Goal: Task Accomplishment & Management: Manage account settings

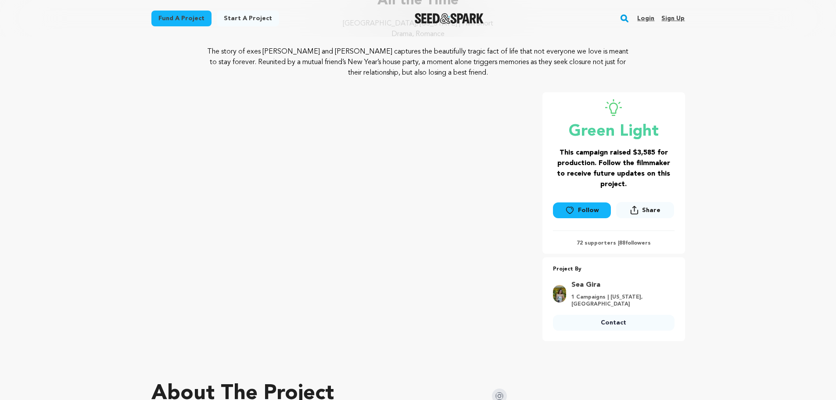
scroll to position [44, 0]
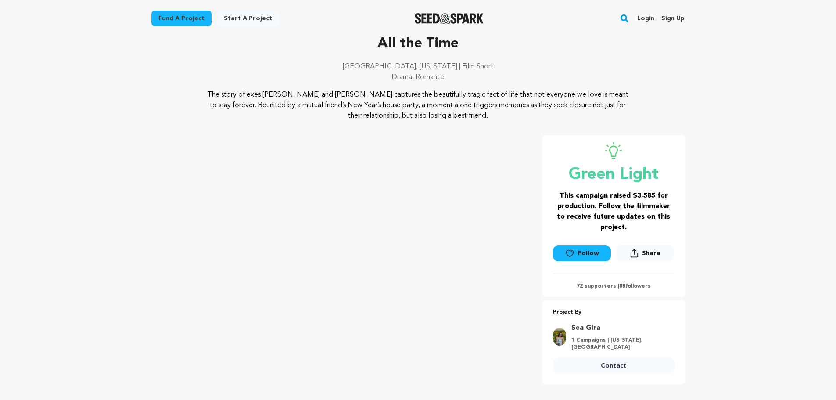
click at [645, 21] on link "Login" at bounding box center [645, 18] width 17 height 14
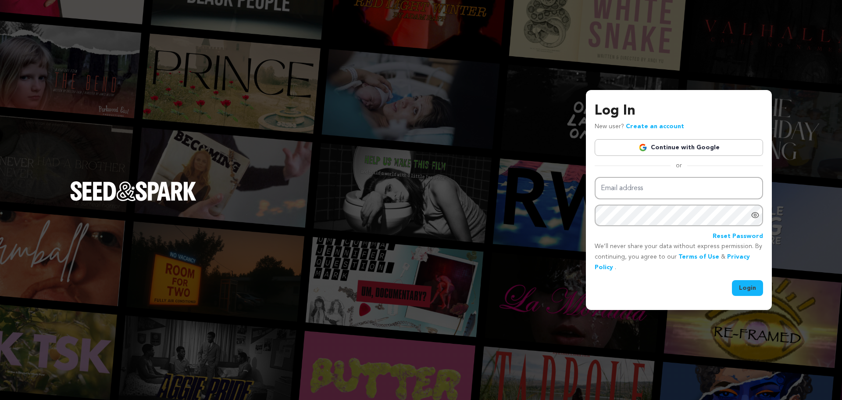
click at [686, 139] on link "Continue with Google" at bounding box center [679, 147] width 168 height 17
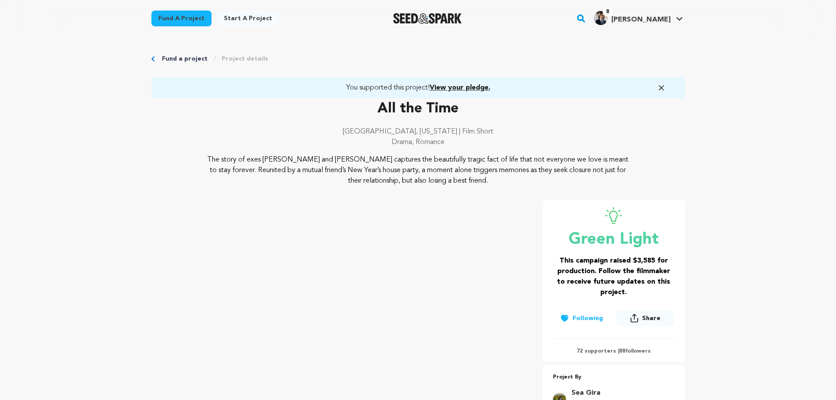
click at [665, 20] on span "[PERSON_NAME]" at bounding box center [640, 19] width 59 height 7
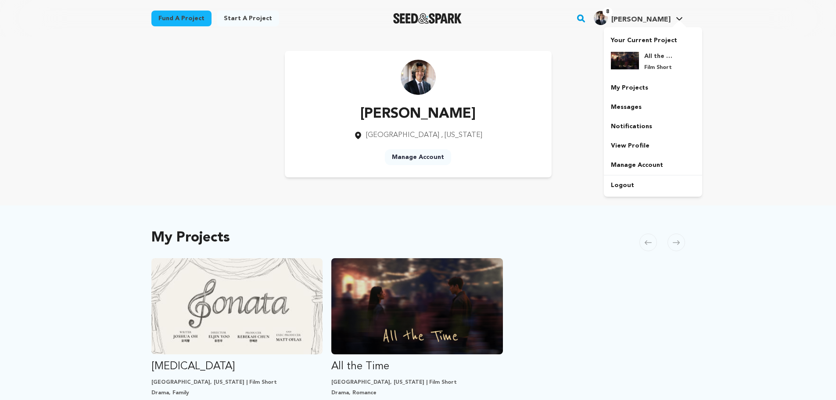
click at [660, 19] on span "[PERSON_NAME]" at bounding box center [640, 19] width 59 height 7
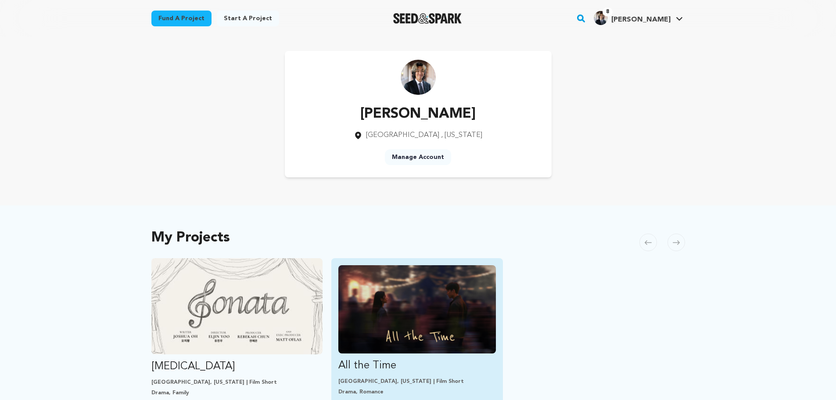
click at [423, 301] on img "Fund All the Time" at bounding box center [417, 309] width 158 height 88
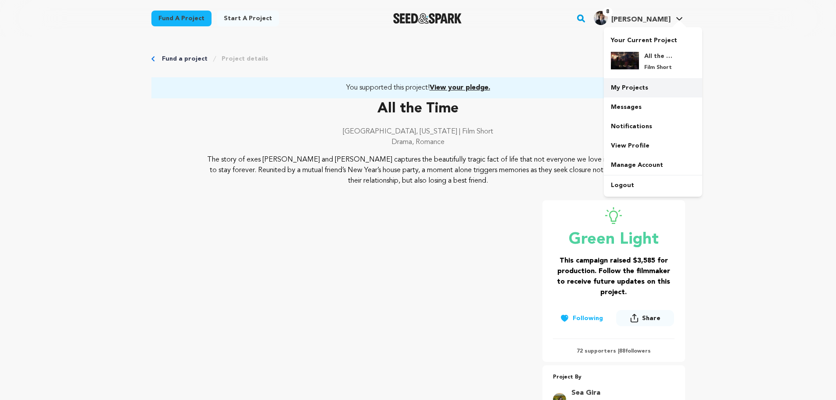
click at [652, 95] on link "My Projects" at bounding box center [653, 87] width 98 height 19
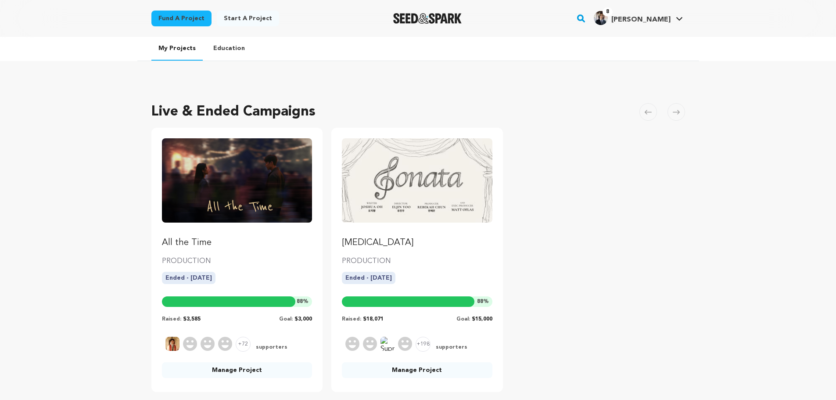
click at [267, 217] on img "Fund All the Time" at bounding box center [237, 180] width 151 height 84
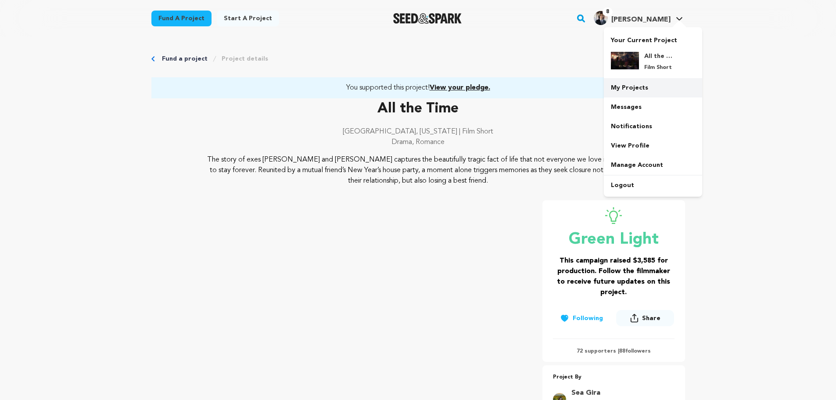
click at [661, 91] on link "My Projects" at bounding box center [653, 87] width 98 height 19
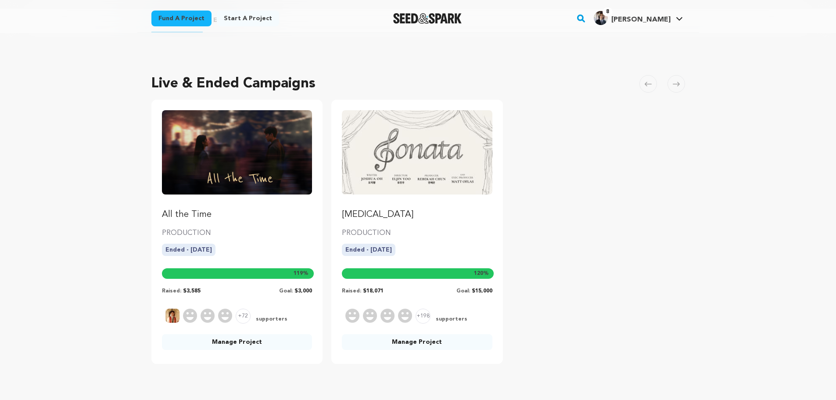
scroll to position [44, 0]
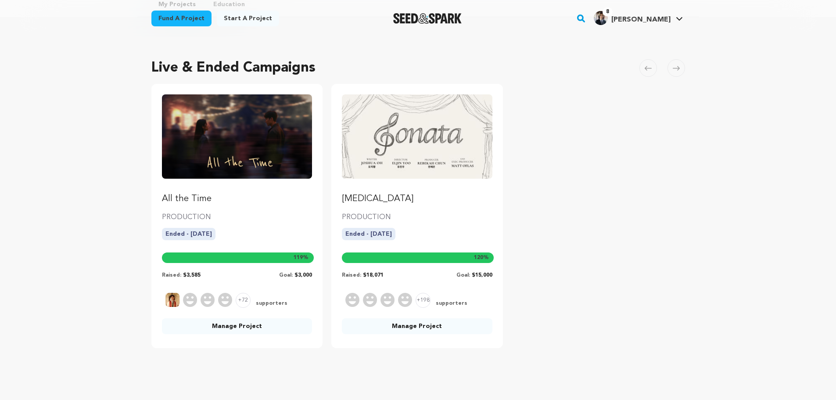
click at [237, 327] on link "Manage Project" at bounding box center [237, 326] width 151 height 16
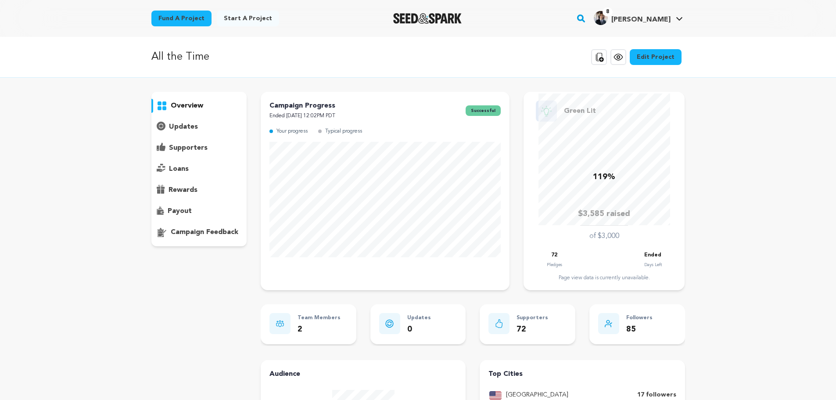
click at [195, 147] on p "supporters" at bounding box center [188, 148] width 39 height 11
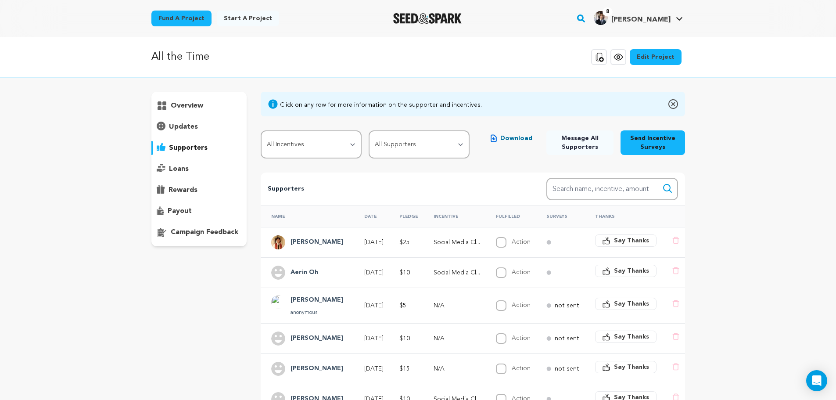
scroll to position [44, 0]
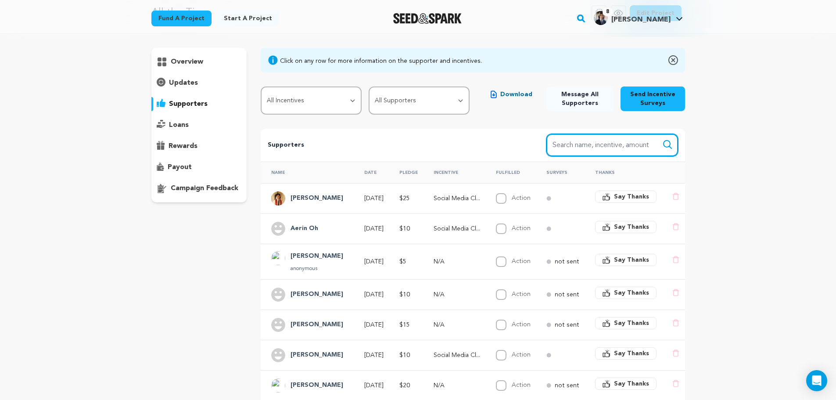
click at [584, 141] on input "Search name, item" at bounding box center [612, 145] width 132 height 22
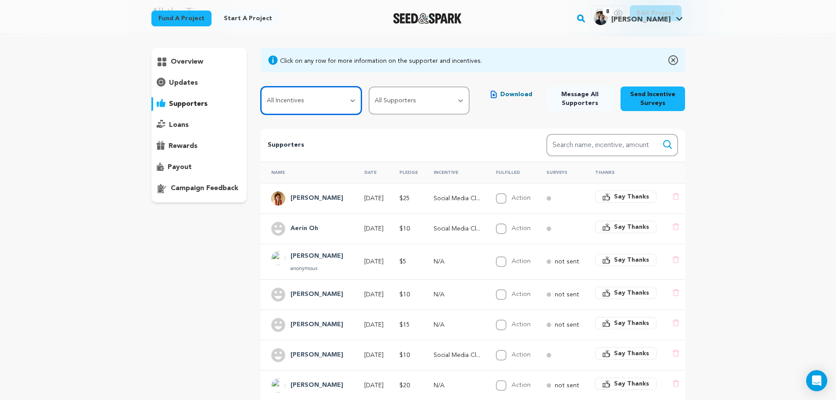
click at [315, 98] on select "All Incentives Social Media Close Friends Access + Shoutout Digital Copy of Sho…" at bounding box center [311, 100] width 101 height 28
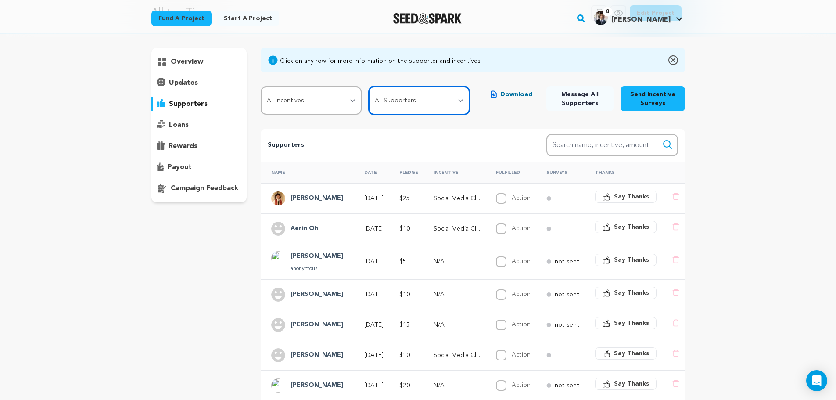
click at [416, 101] on select "All Supporters Survey not sent Survey incomplete Survey complete Incentive not …" at bounding box center [419, 100] width 101 height 28
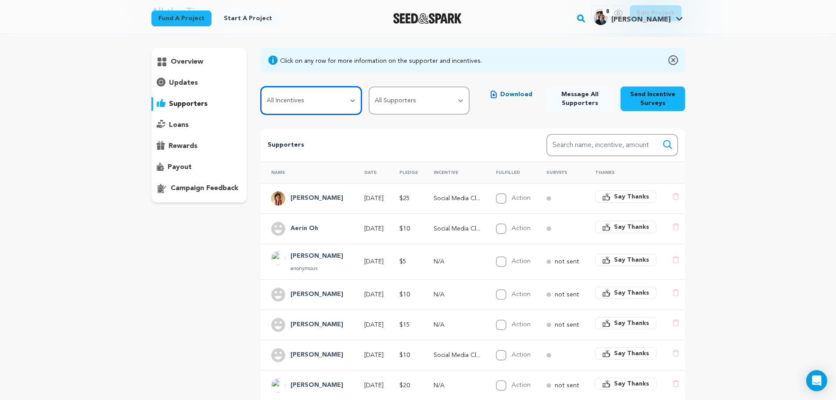
drag, startPoint x: 301, startPoint y: 98, endPoint x: 320, endPoint y: 98, distance: 18.9
click at [301, 98] on select "All Incentives Social Media Close Friends Access + Shoutout Digital Copy of Sho…" at bounding box center [311, 100] width 101 height 28
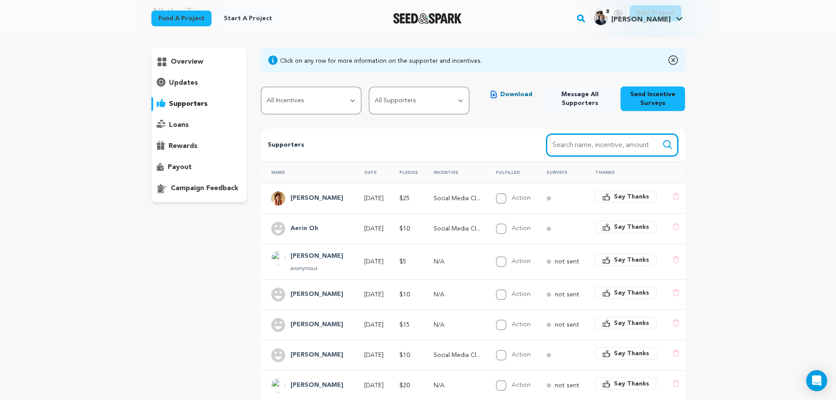
click at [575, 143] on input "Search name, item" at bounding box center [612, 145] width 132 height 22
click at [461, 145] on p "Supporters" at bounding box center [393, 145] width 250 height 11
click at [276, 171] on th "Name" at bounding box center [307, 172] width 93 height 22
click at [378, 170] on th "Date" at bounding box center [371, 172] width 35 height 22
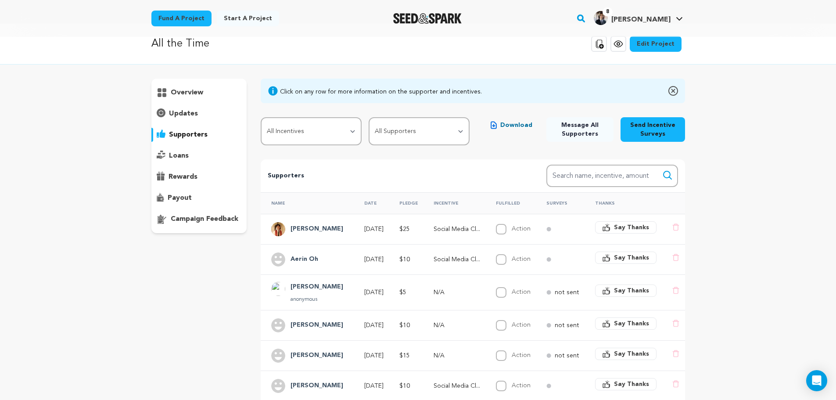
scroll to position [0, 0]
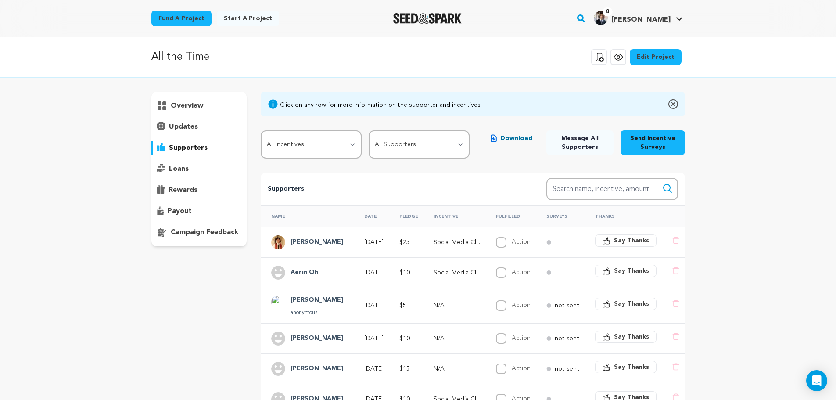
click at [671, 102] on img at bounding box center [673, 104] width 10 height 11
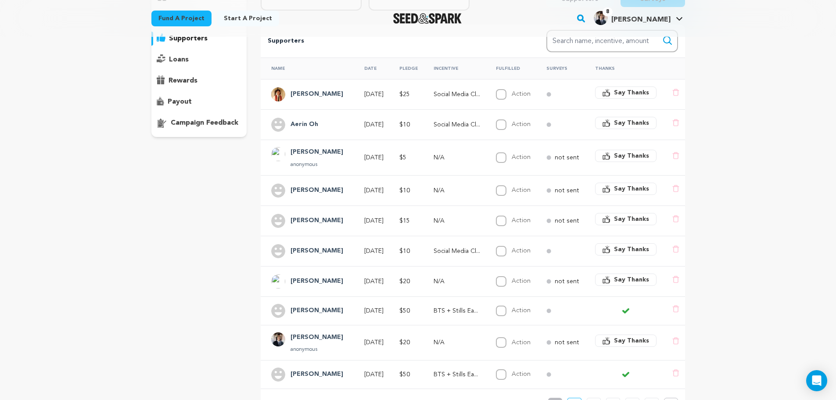
scroll to position [263, 0]
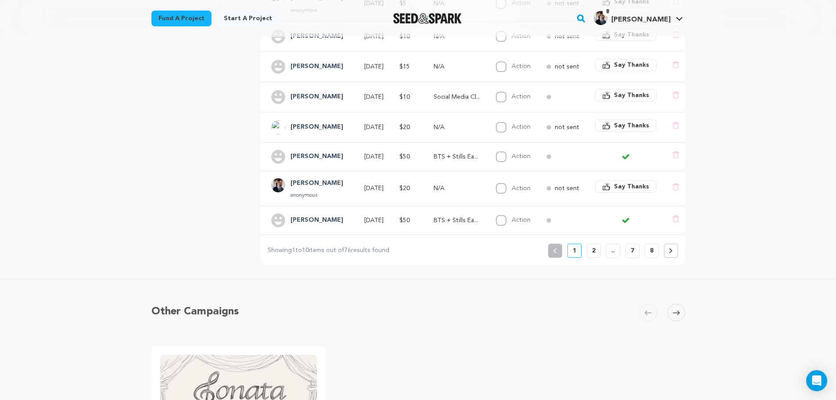
click at [596, 258] on button "2" at bounding box center [594, 251] width 14 height 14
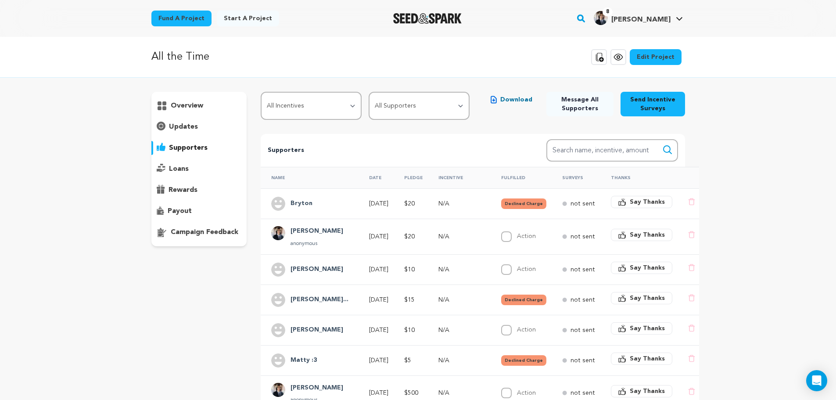
scroll to position [88, 0]
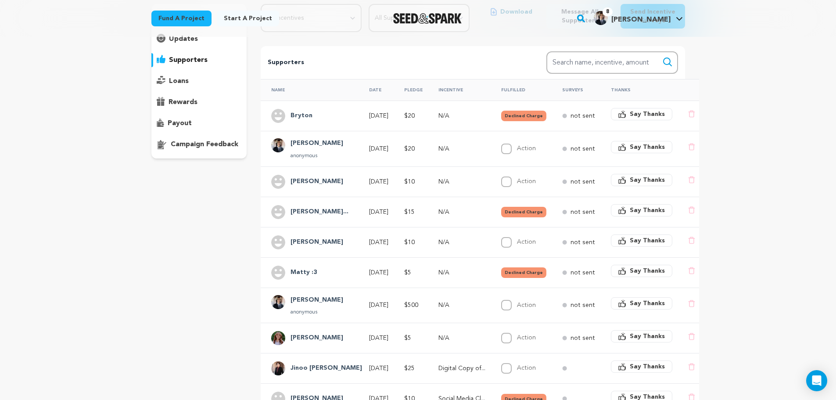
click at [330, 214] on h4 "Sofia Mandujano..." at bounding box center [319, 212] width 58 height 11
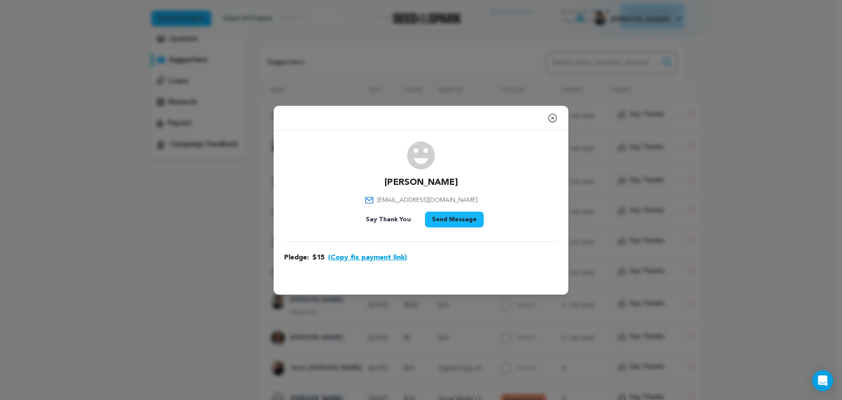
click at [165, 199] on div "Close modal Sofia Mandujano-Morreo sofiammorreo@gmail.com $15" at bounding box center [421, 200] width 842 height 400
click at [552, 120] on icon "button" at bounding box center [553, 118] width 11 height 11
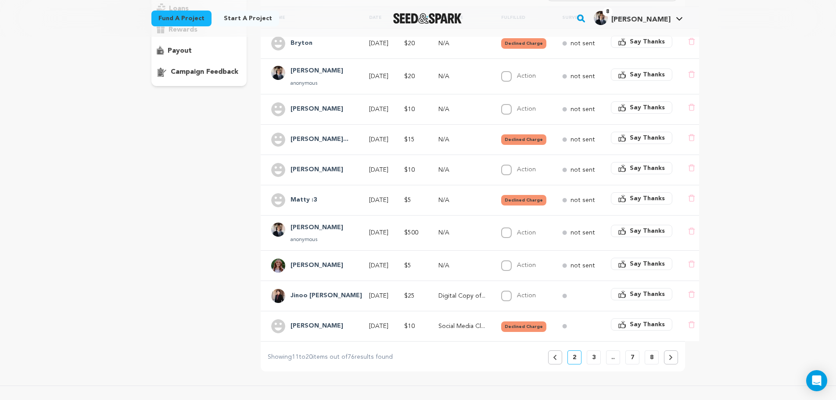
scroll to position [176, 0]
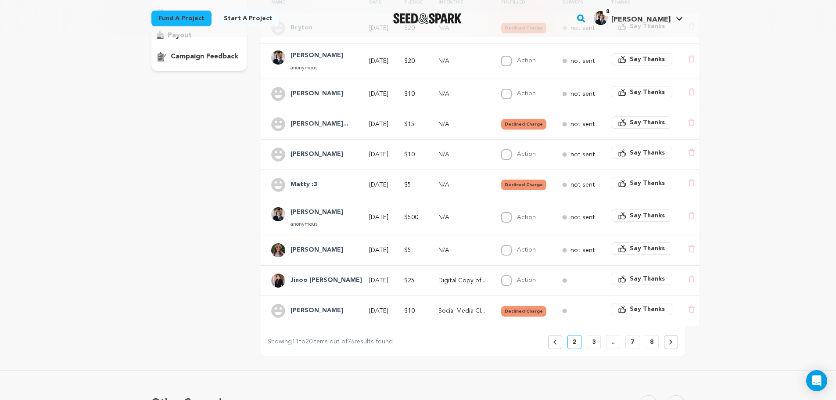
click at [596, 348] on button "3" at bounding box center [594, 342] width 14 height 14
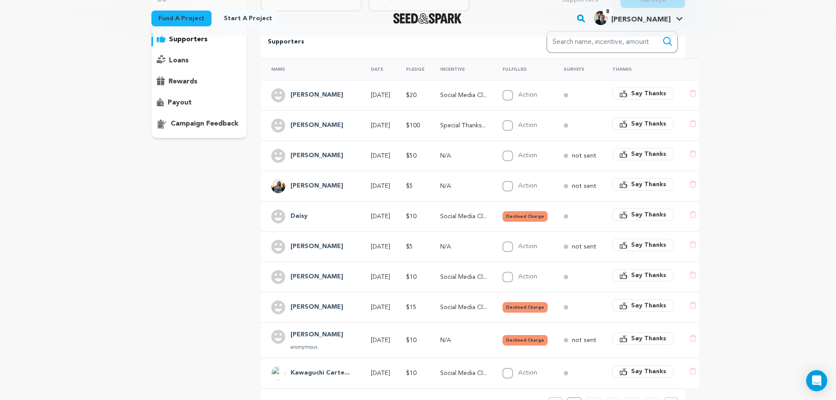
scroll to position [132, 0]
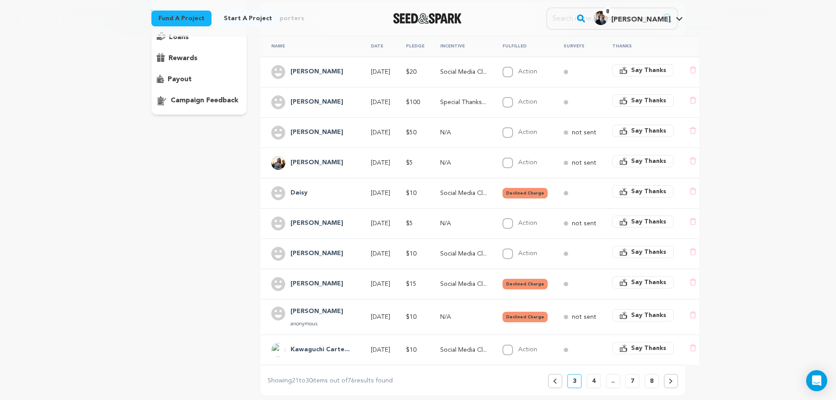
click at [562, 388] on div "Previous 3 4 .. 7 8" at bounding box center [613, 381] width 130 height 14
click at [557, 388] on button "Previous" at bounding box center [555, 381] width 14 height 14
click at [559, 388] on button "Previous" at bounding box center [555, 381] width 14 height 14
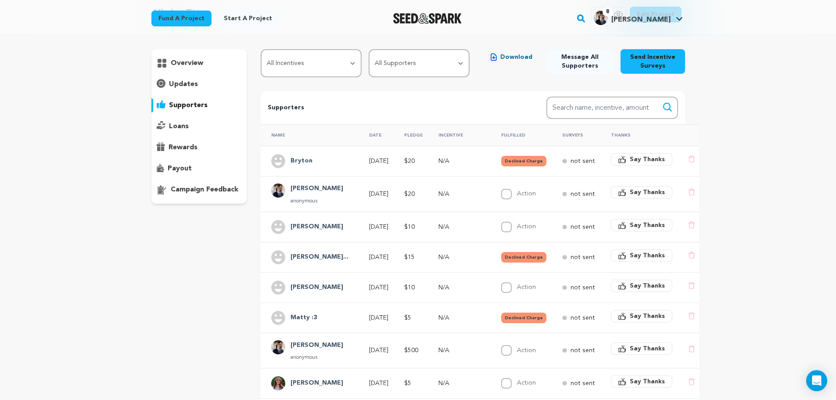
scroll to position [8, 0]
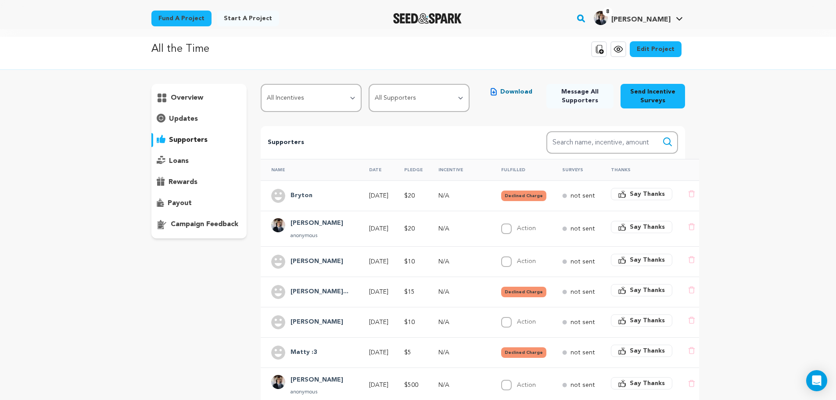
click at [571, 389] on tbody "Bryton May 26, 2025 $20 N/A Declined Charge not sent" at bounding box center [481, 336] width 440 height 313
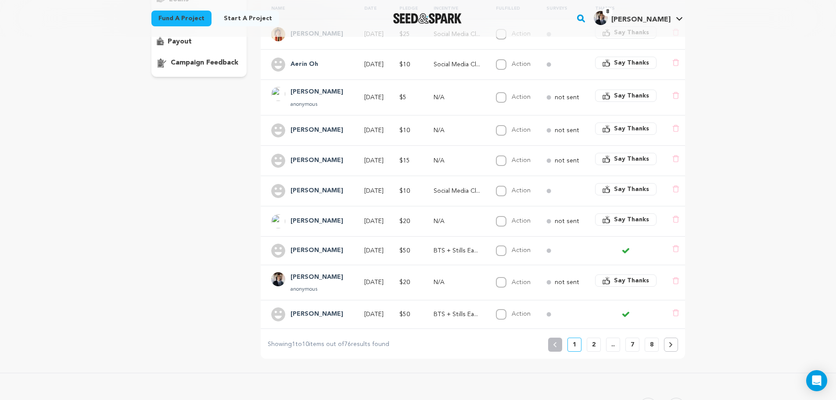
scroll to position [176, 0]
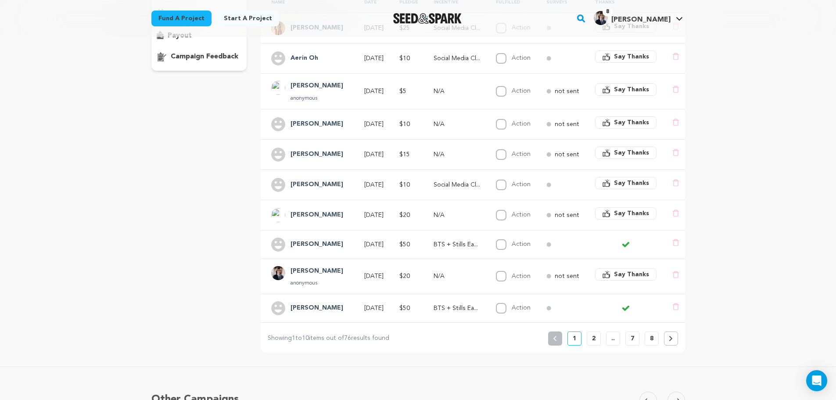
click at [598, 345] on button "2" at bounding box center [594, 338] width 14 height 14
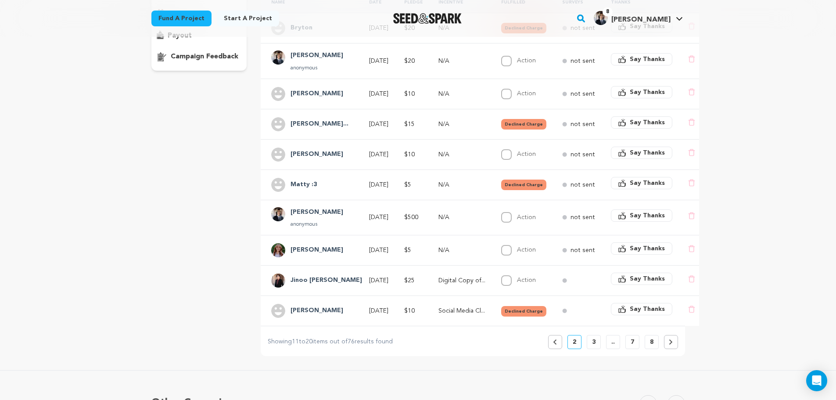
click at [596, 349] on button "3" at bounding box center [594, 342] width 14 height 14
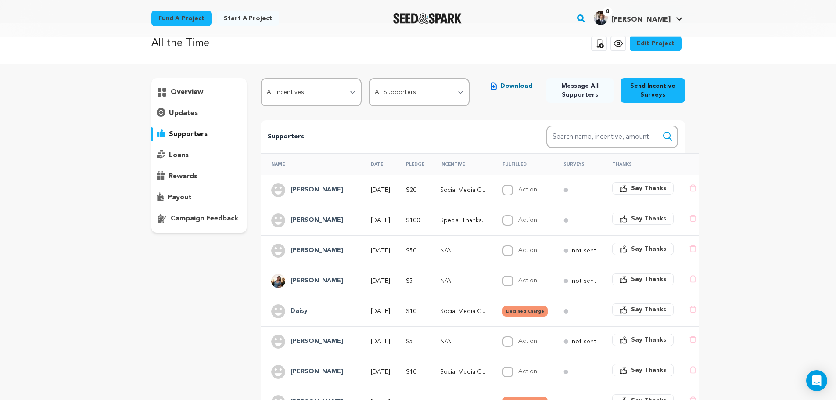
scroll to position [0, 0]
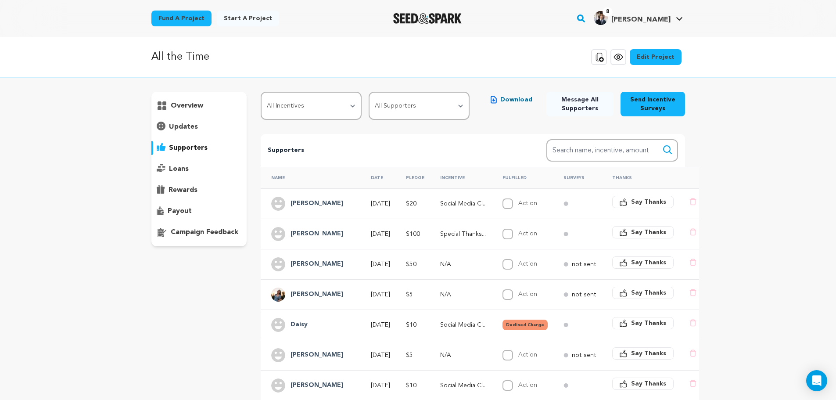
click at [302, 203] on h4 "Brian S" at bounding box center [316, 203] width 53 height 11
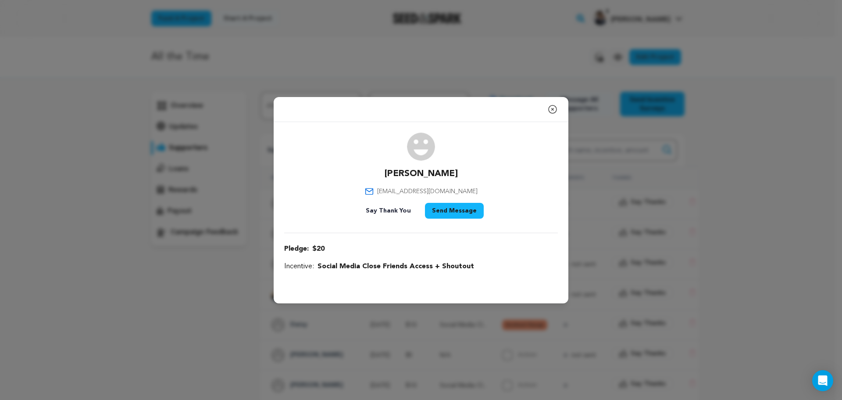
click at [553, 107] on icon "button" at bounding box center [553, 109] width 11 height 11
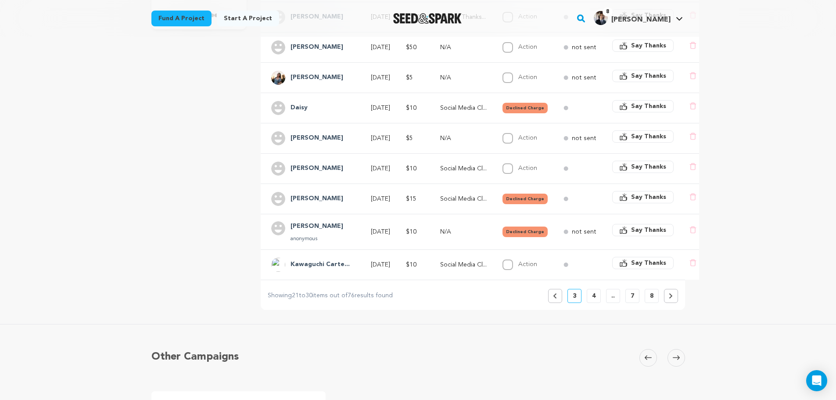
scroll to position [219, 0]
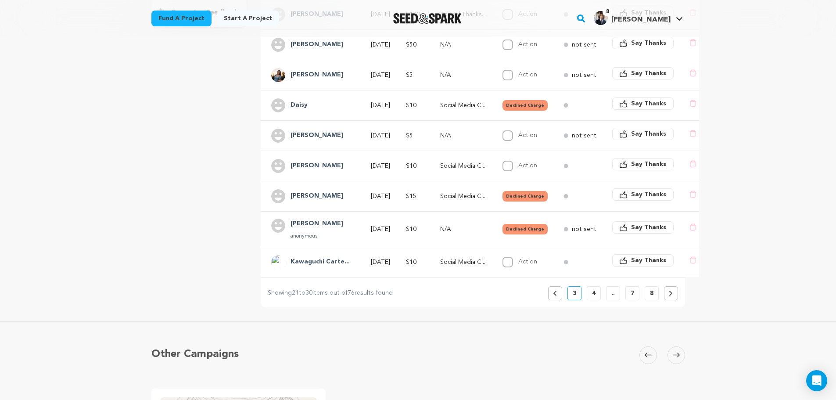
click at [590, 298] on button "4" at bounding box center [594, 293] width 14 height 14
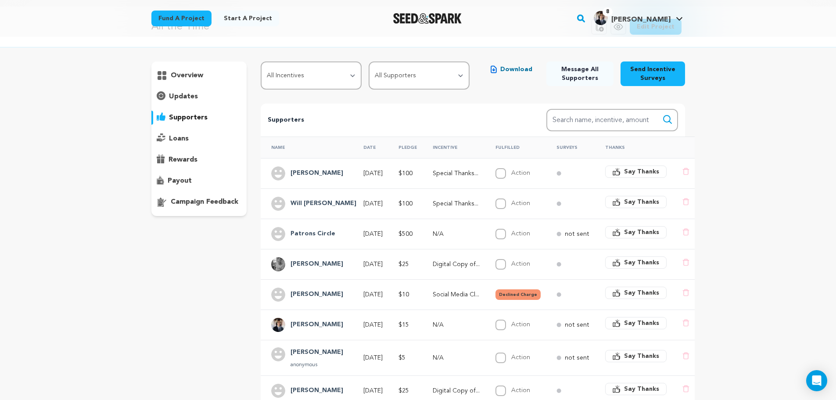
scroll to position [44, 0]
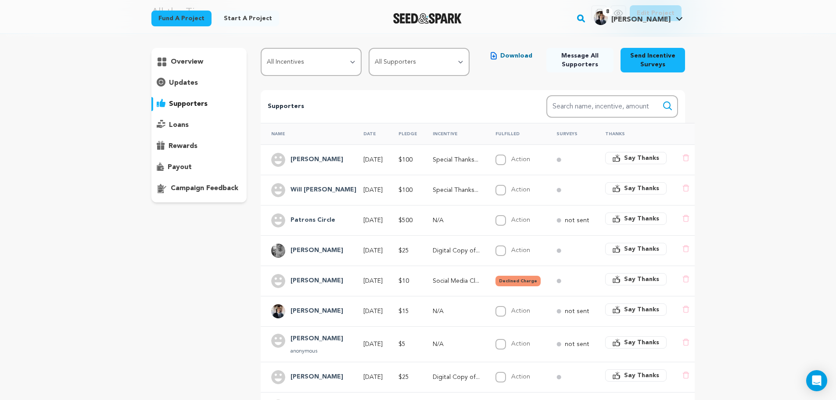
click at [314, 221] on h4 "Patrons Circle" at bounding box center [312, 220] width 45 height 11
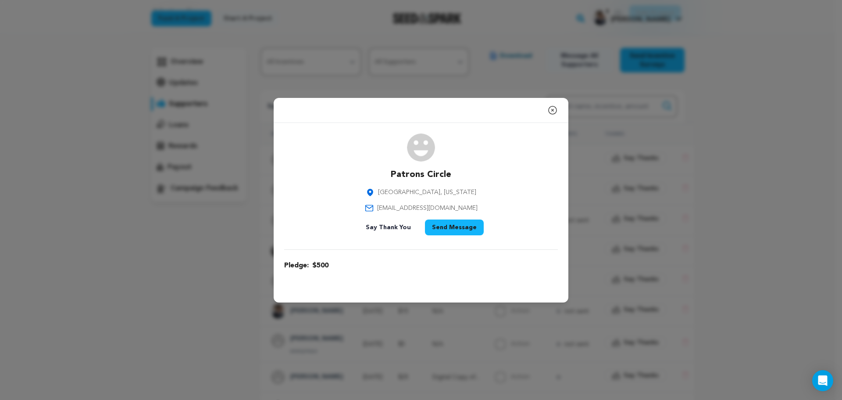
click at [555, 112] on icon "button" at bounding box center [553, 110] width 11 height 11
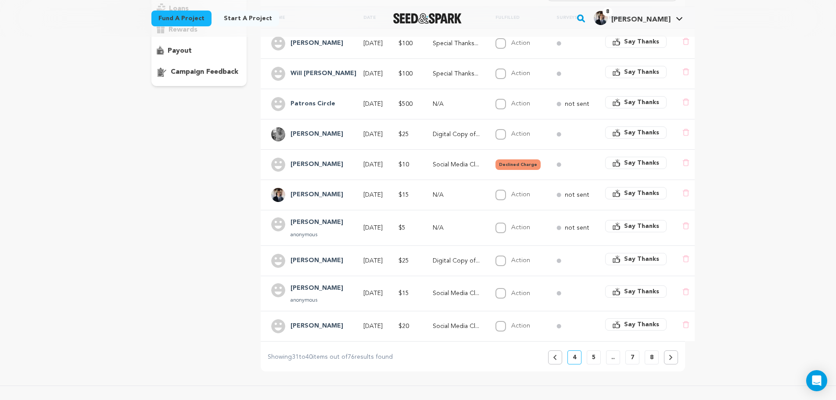
scroll to position [176, 0]
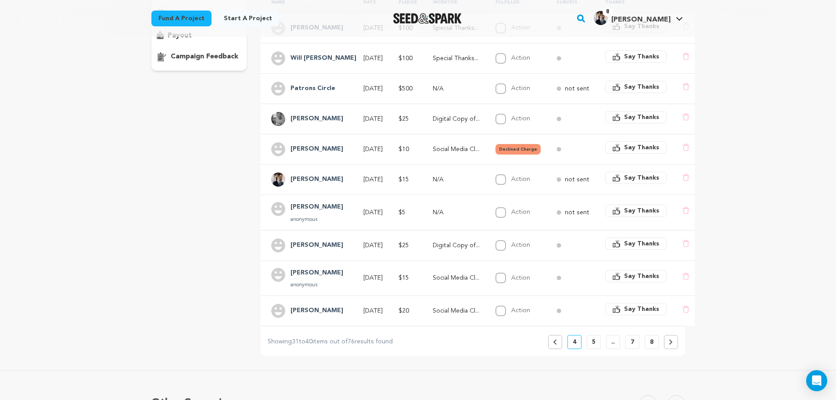
click at [554, 342] on icon at bounding box center [554, 341] width 3 height 5
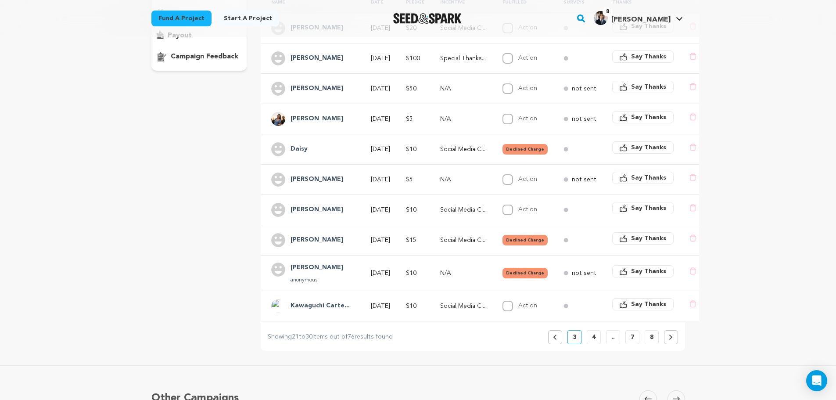
click at [556, 340] on icon at bounding box center [555, 336] width 4 height 5
click at [556, 344] on div "Name Date Pledge Incentive Fulfilled Surveys Thanks Brian S May 21, 2025 $20" at bounding box center [473, 167] width 424 height 353
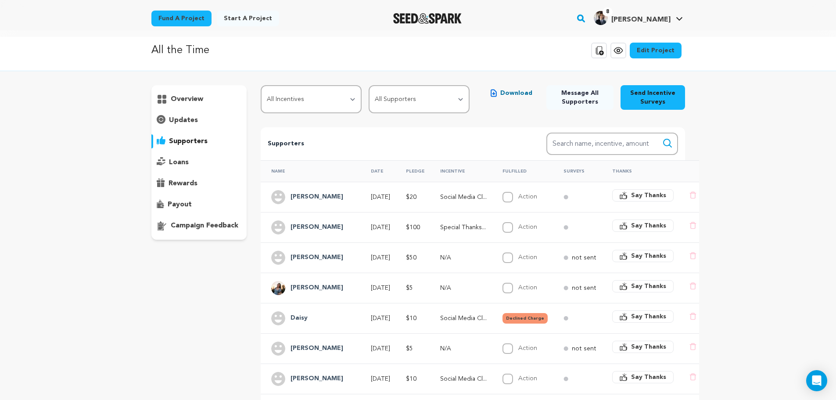
scroll to position [0, 0]
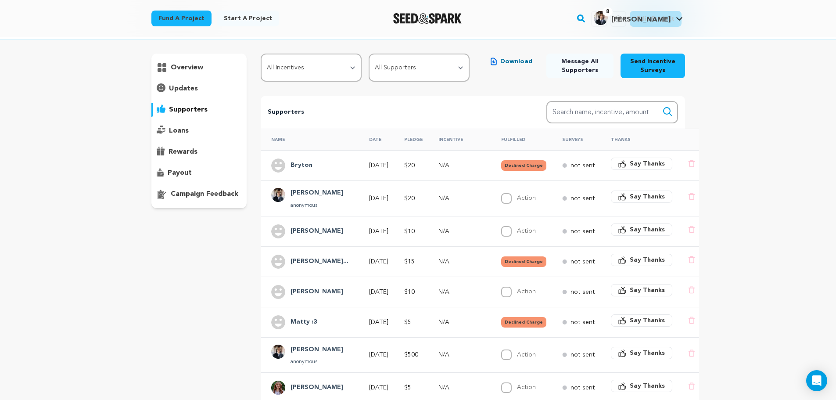
click at [553, 259] on tbody "Bryton May 26, 2025 $20 N/A Declined Charge not sent" at bounding box center [481, 306] width 440 height 313
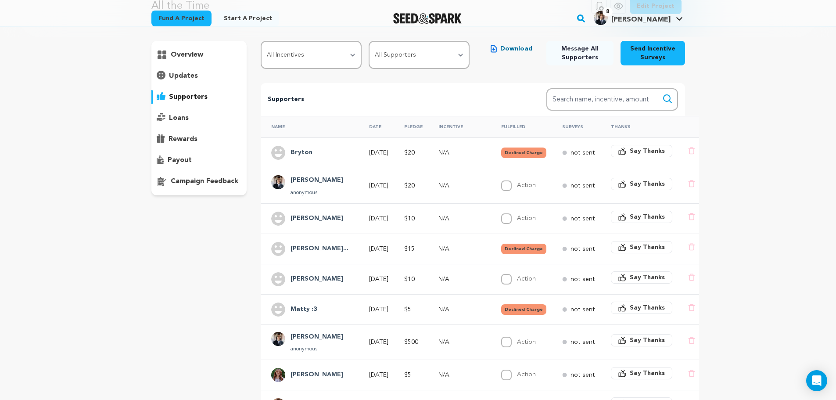
scroll to position [132, 0]
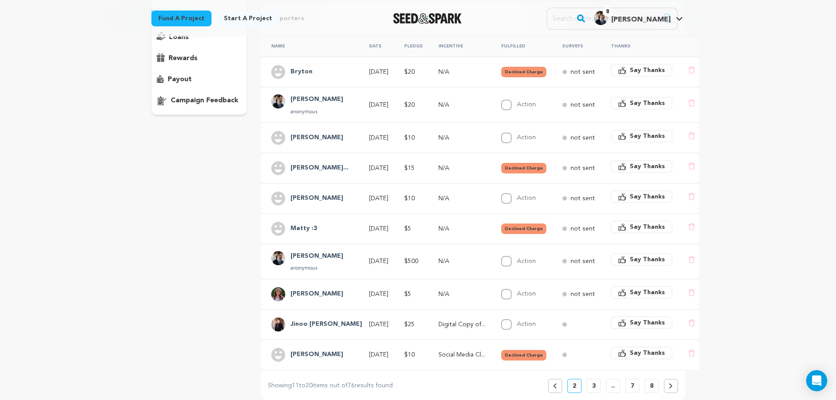
click at [557, 389] on button "Previous" at bounding box center [555, 386] width 14 height 14
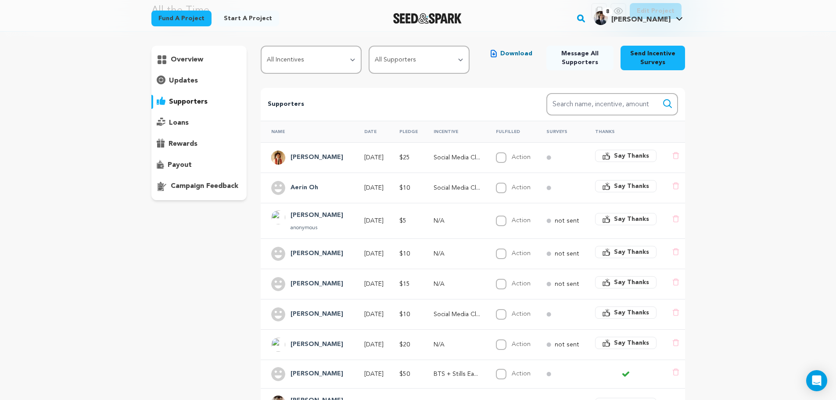
scroll to position [176, 0]
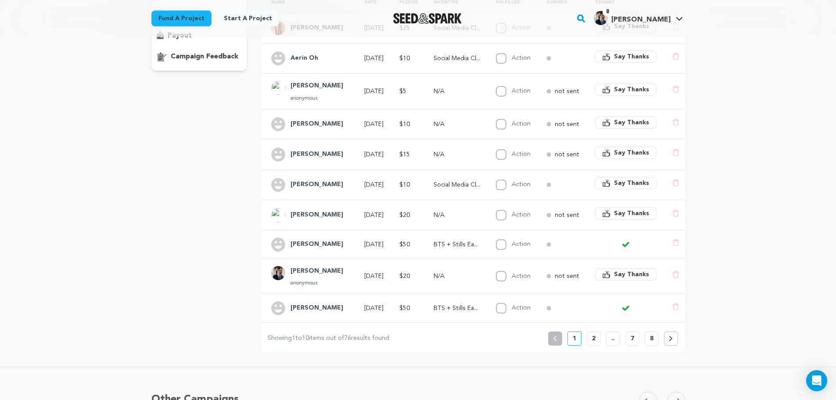
click at [591, 345] on button "2" at bounding box center [594, 338] width 14 height 14
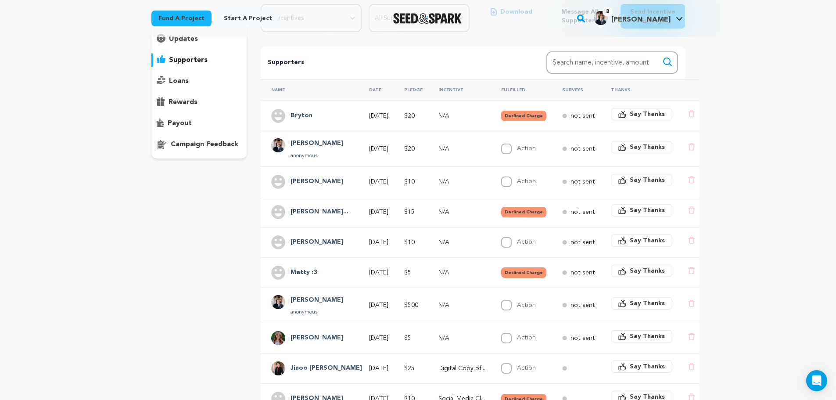
scroll to position [132, 0]
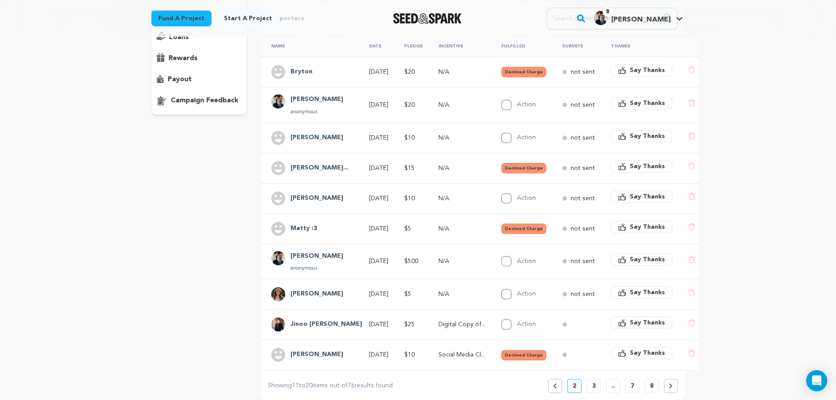
click at [592, 390] on p "3" at bounding box center [594, 385] width 4 height 9
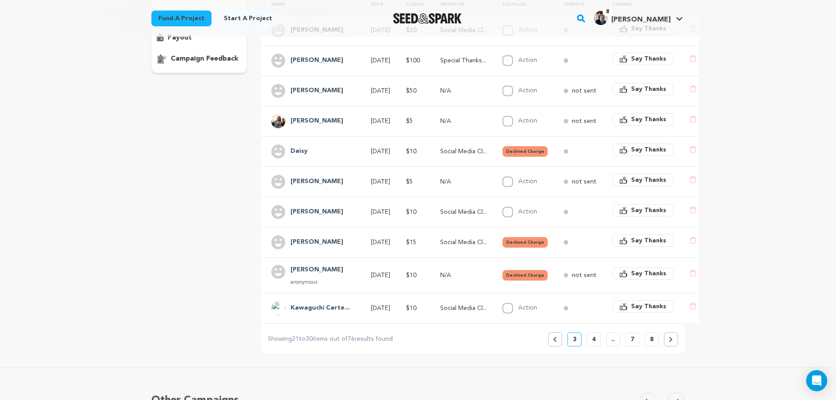
scroll to position [176, 0]
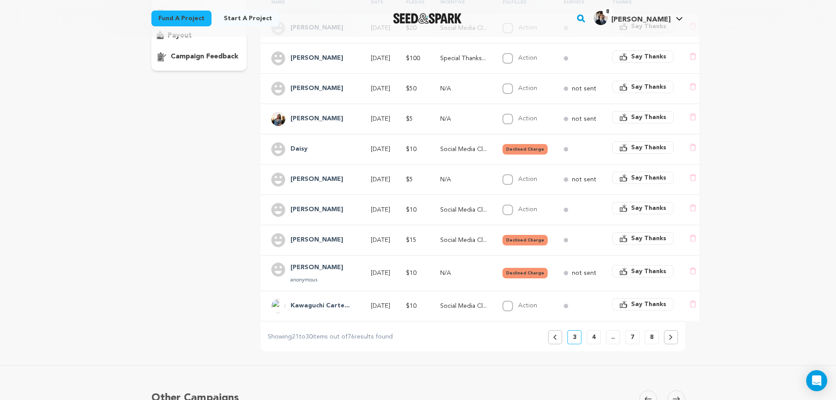
click at [593, 341] on p "4" at bounding box center [594, 337] width 4 height 9
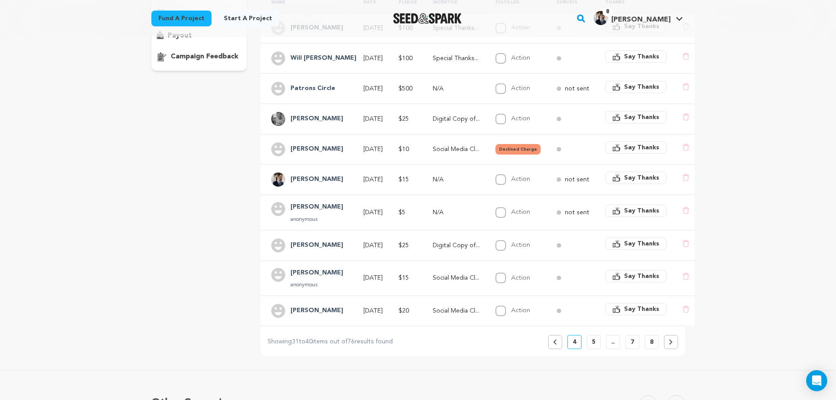
click at [595, 339] on p "5" at bounding box center [594, 341] width 4 height 9
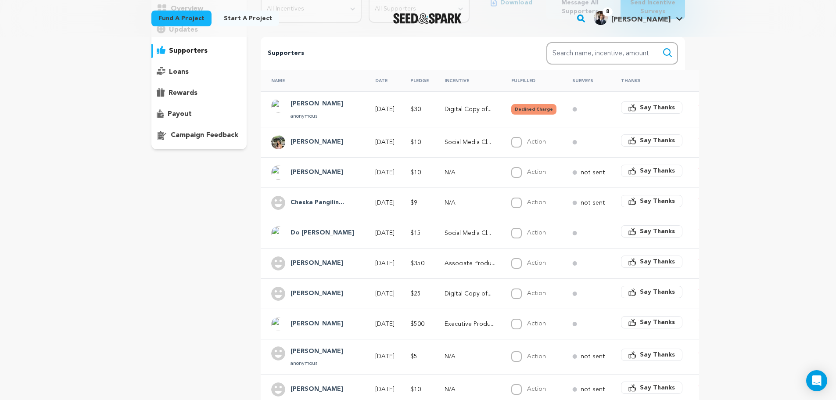
scroll to position [132, 0]
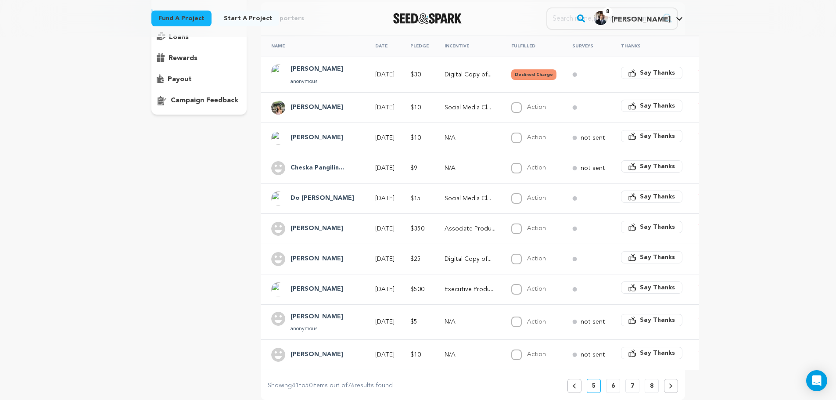
click at [330, 174] on div "Cheska Pangilin..." at bounding box center [317, 168] width 64 height 14
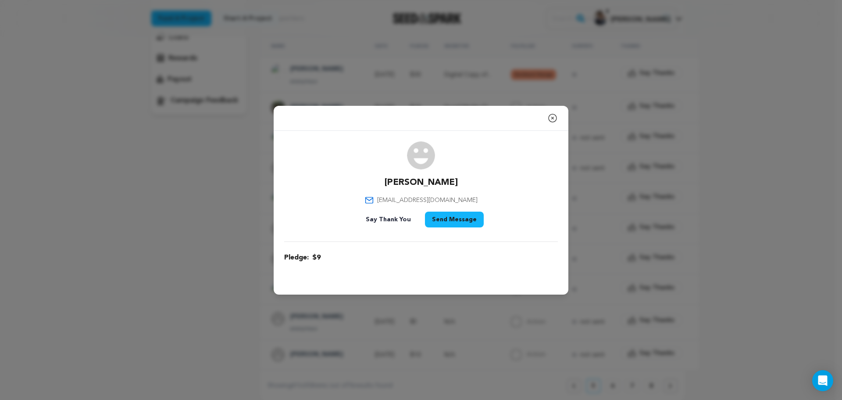
click at [652, 222] on div "Close modal Cheska Pangilinan cheska.pang@gmail.com" at bounding box center [421, 200] width 842 height 400
click at [550, 117] on icon "button" at bounding box center [553, 118] width 11 height 11
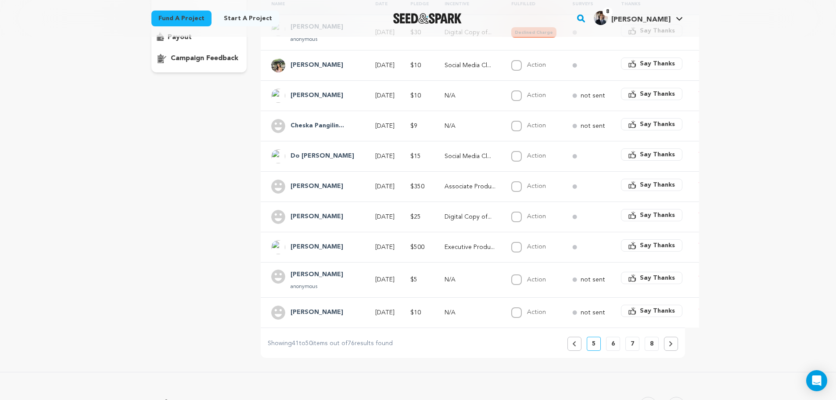
scroll to position [176, 0]
click at [613, 346] on p "6" at bounding box center [613, 341] width 4 height 9
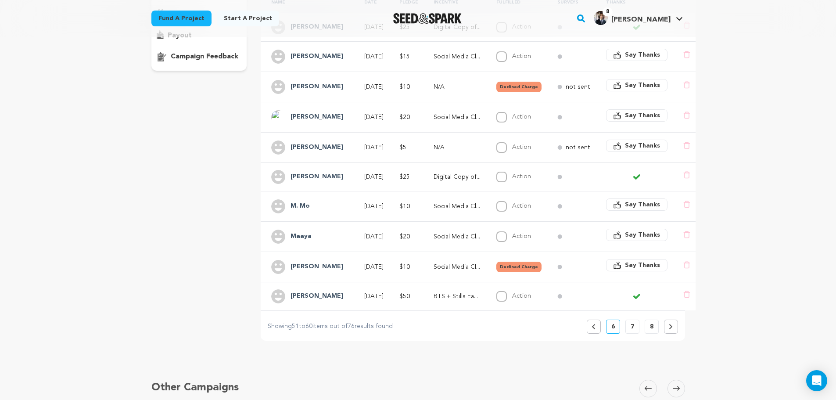
click at [627, 329] on button "7" at bounding box center [632, 326] width 14 height 14
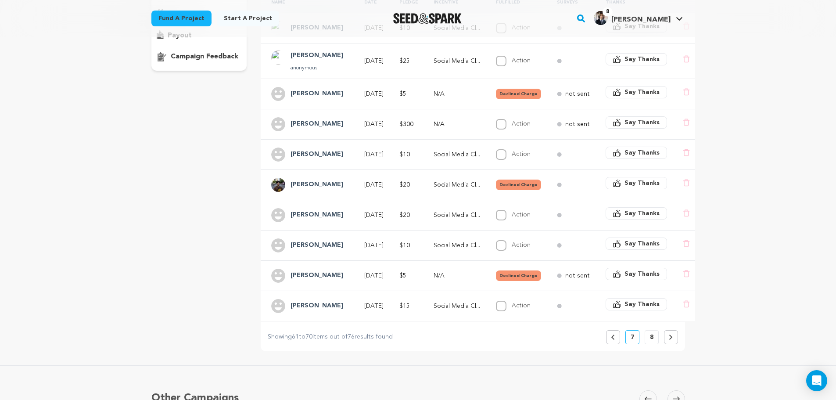
click at [654, 340] on button "8" at bounding box center [652, 337] width 14 height 14
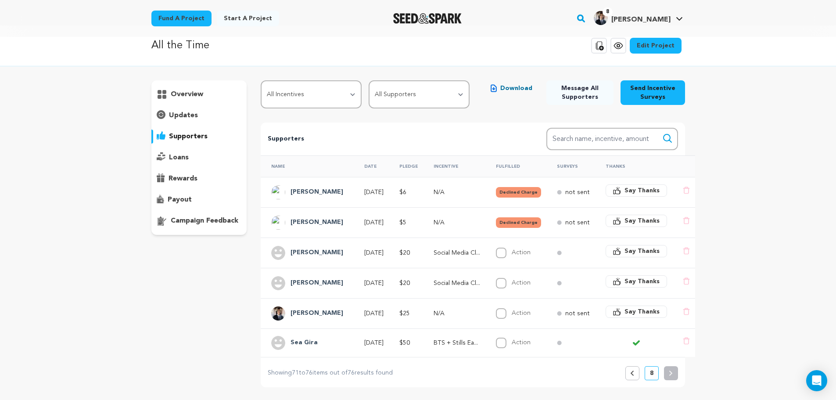
scroll to position [0, 0]
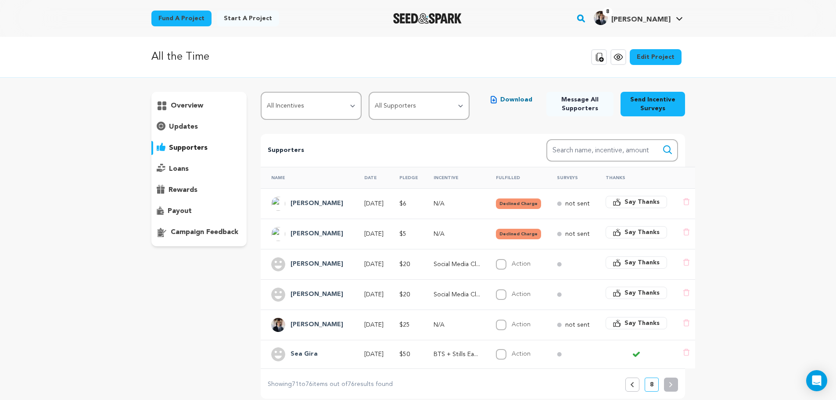
click at [631, 382] on icon at bounding box center [632, 384] width 4 height 5
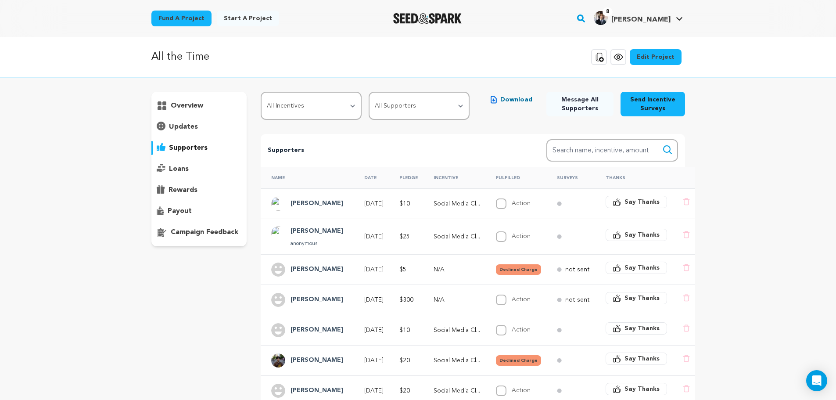
scroll to position [219, 0]
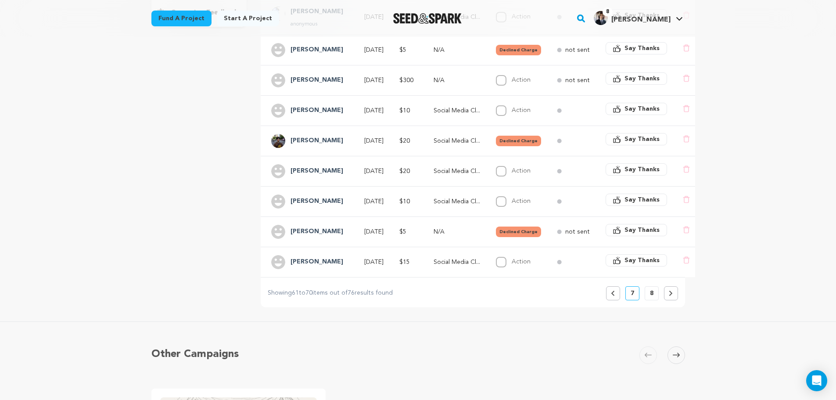
click at [613, 293] on icon at bounding box center [613, 292] width 4 height 5
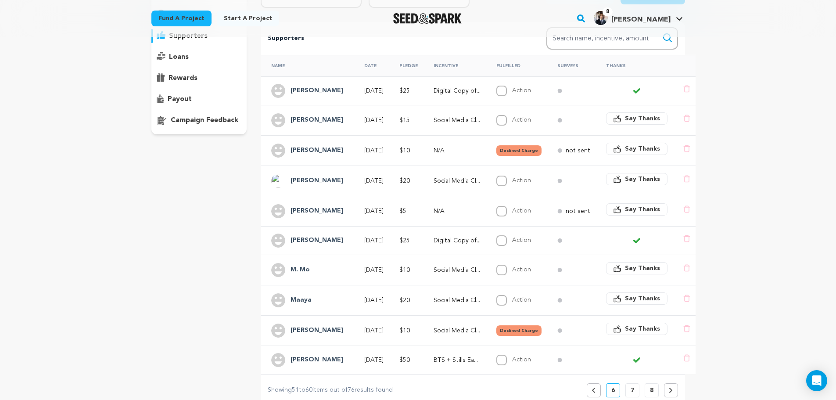
scroll to position [132, 0]
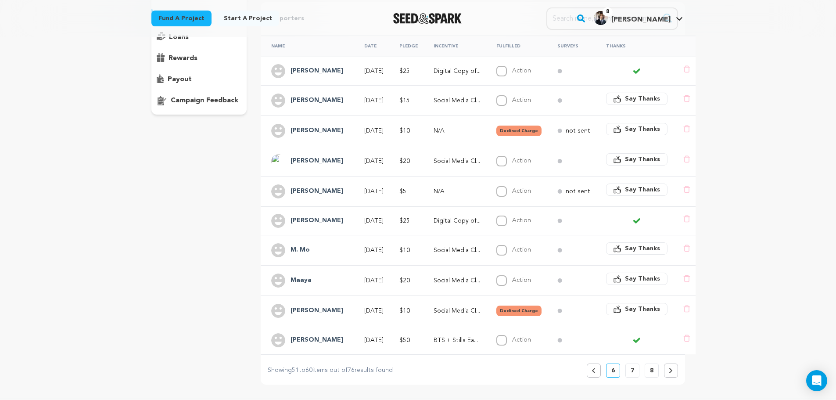
click at [595, 369] on button "Previous" at bounding box center [594, 370] width 14 height 14
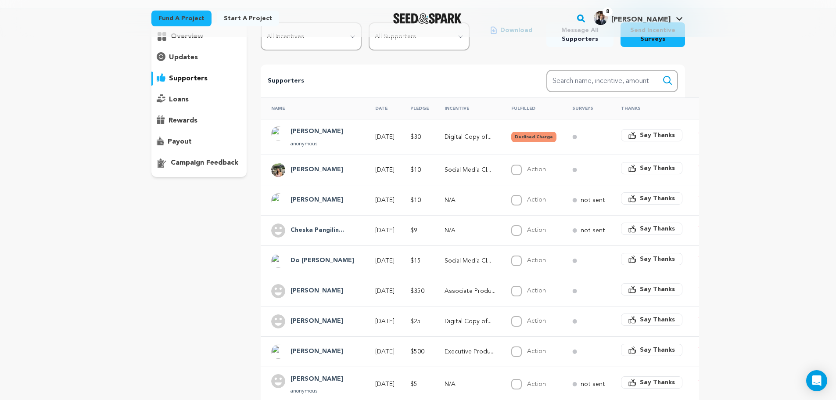
scroll to position [176, 0]
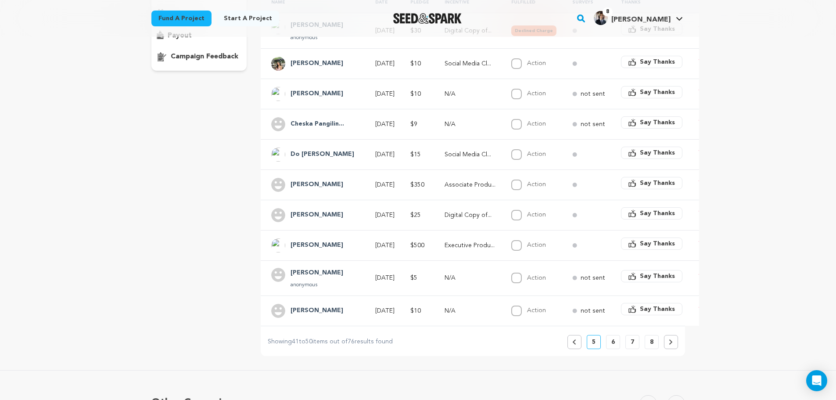
click at [577, 349] on button "Previous" at bounding box center [574, 342] width 14 height 14
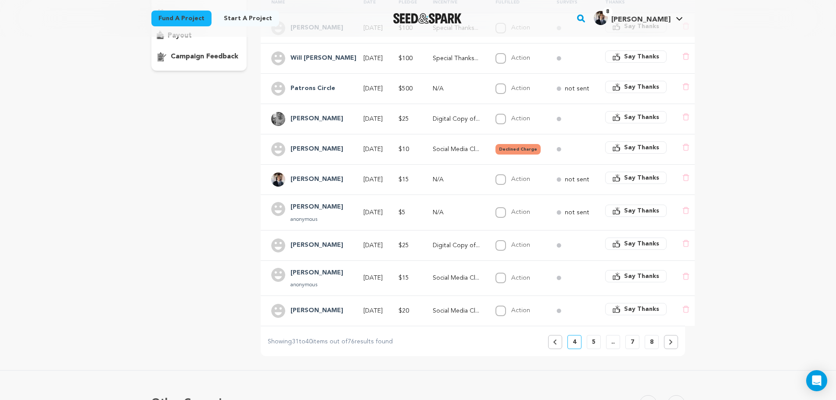
click at [560, 341] on button "Previous" at bounding box center [555, 342] width 14 height 14
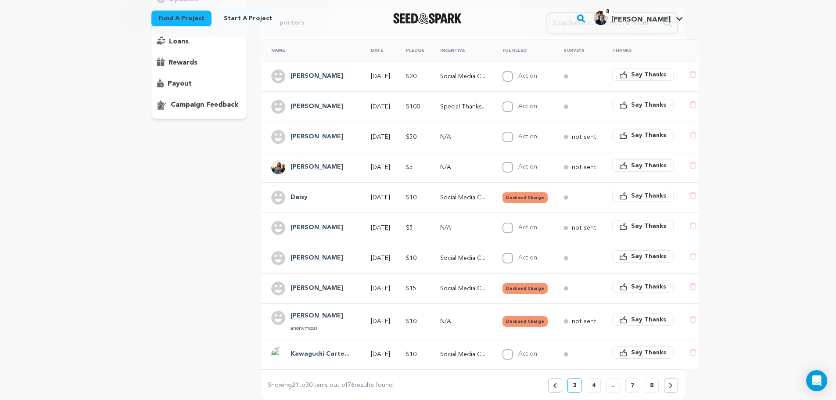
scroll to position [132, 0]
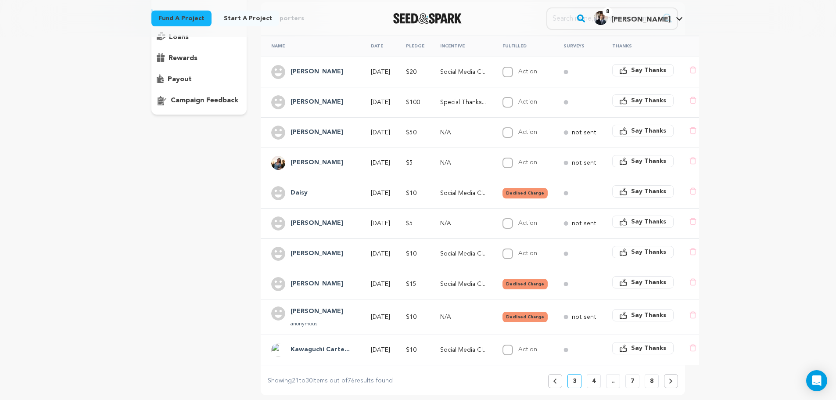
click at [552, 383] on button "Previous" at bounding box center [555, 381] width 14 height 14
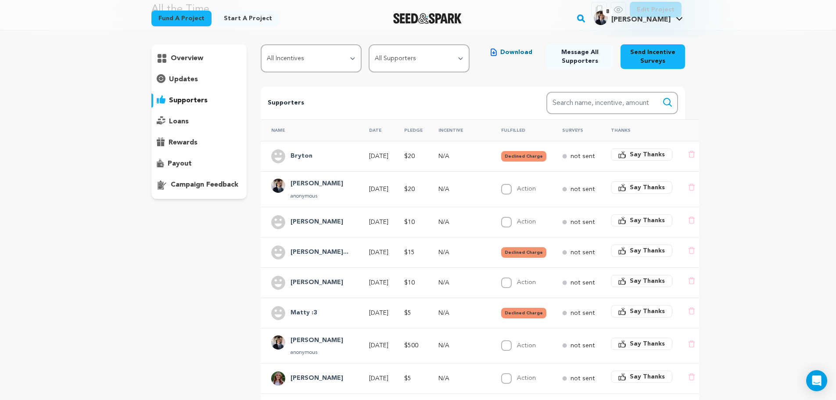
scroll to position [44, 0]
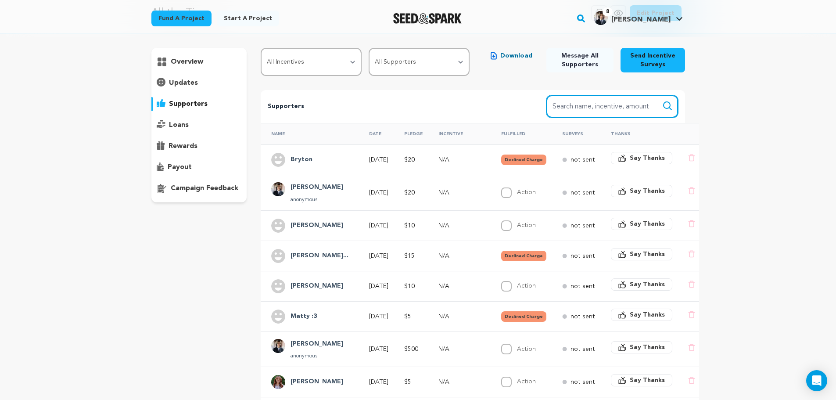
drag, startPoint x: 601, startPoint y: 106, endPoint x: 600, endPoint y: 113, distance: 6.7
click at [601, 106] on input "Search name, item" at bounding box center [612, 106] width 132 height 22
type input "josh oh"
click at [662, 100] on button "Search" at bounding box center [667, 105] width 11 height 11
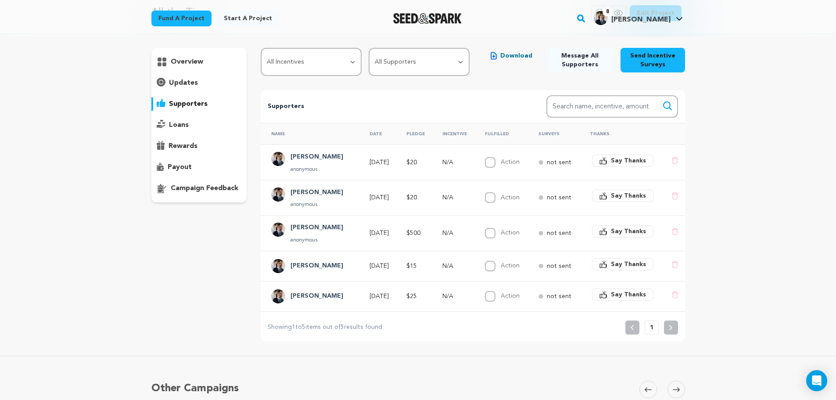
click at [765, 154] on div "All the Time Copy public preview link View project Edit Project View more optio…" at bounding box center [418, 322] width 836 height 659
click at [671, 108] on icon "submit" at bounding box center [667, 105] width 11 height 11
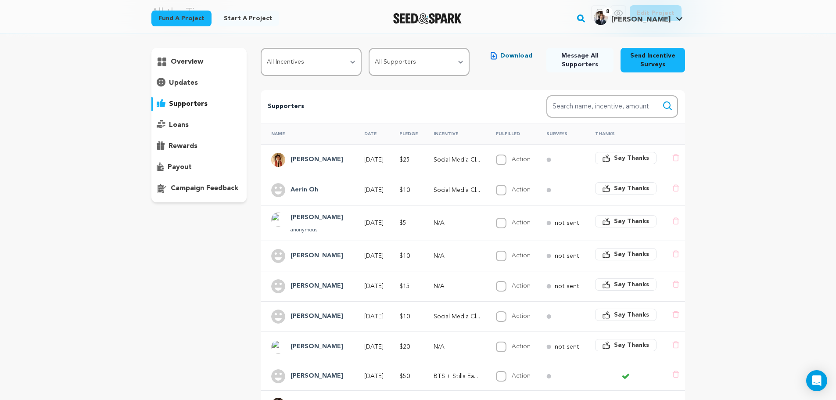
click at [435, 133] on th "Incentive" at bounding box center [454, 134] width 62 height 22
click at [404, 134] on th "Pledge" at bounding box center [406, 134] width 34 height 22
click at [615, 101] on input "Search name, item" at bounding box center [612, 106] width 132 height 22
click at [662, 100] on button "Search" at bounding box center [667, 105] width 11 height 11
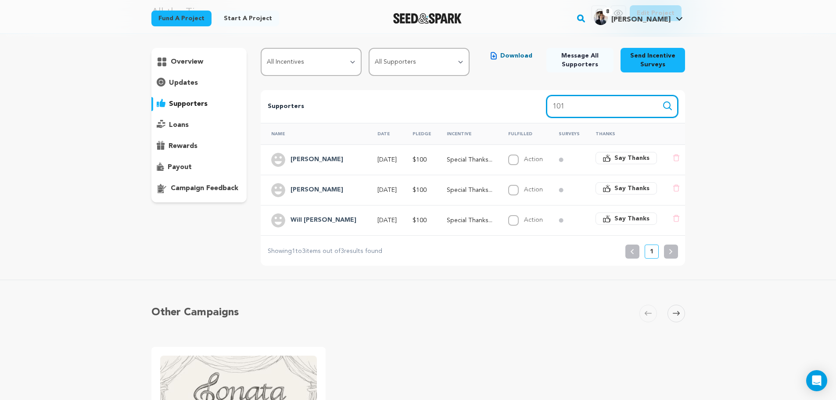
type input "101"
click at [662, 100] on button "Search" at bounding box center [667, 105] width 11 height 11
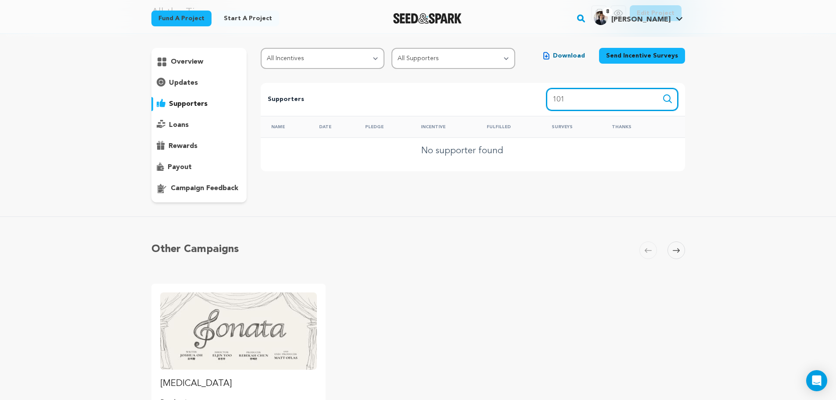
click at [586, 102] on input "101" at bounding box center [612, 99] width 132 height 22
click at [661, 90] on input "Search name, item" at bounding box center [612, 99] width 132 height 22
click at [725, 91] on div "All the Time Copy public preview link View project Edit Project View more optio…" at bounding box center [418, 253] width 836 height 520
click at [667, 89] on input "Search name, item" at bounding box center [612, 99] width 132 height 22
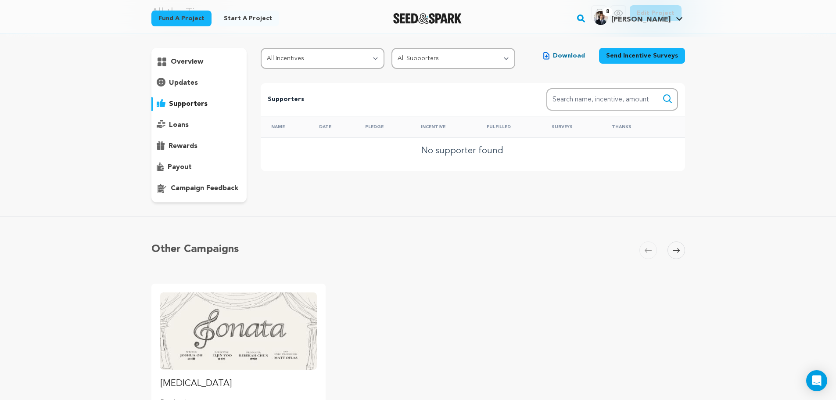
click at [665, 97] on icon "submit" at bounding box center [667, 98] width 11 height 11
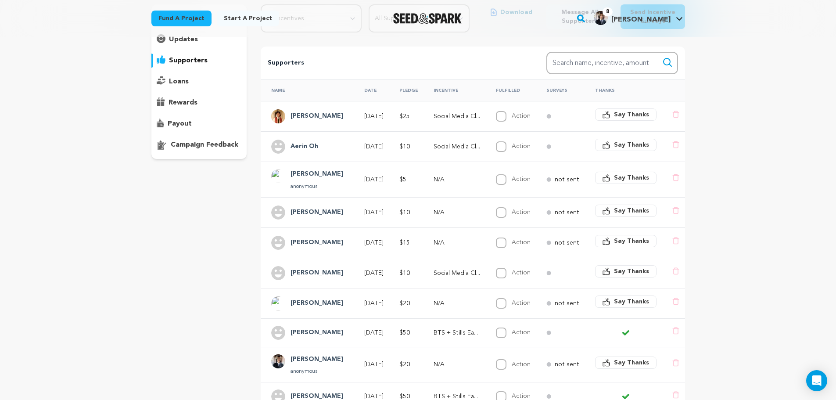
scroll to position [88, 0]
click at [374, 91] on th "Date" at bounding box center [371, 90] width 35 height 22
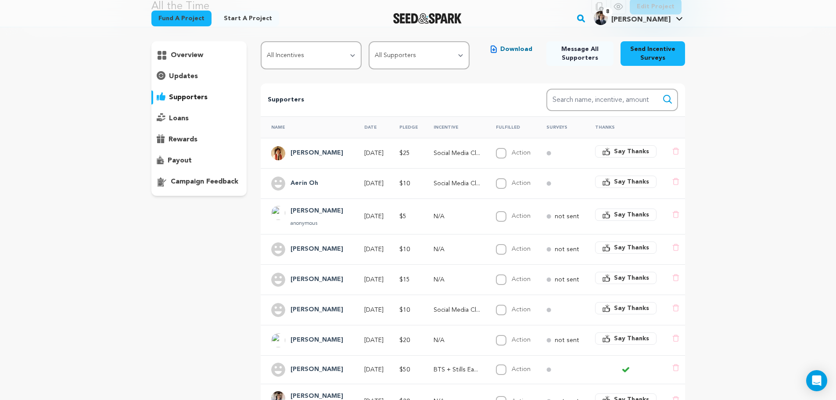
scroll to position [0, 0]
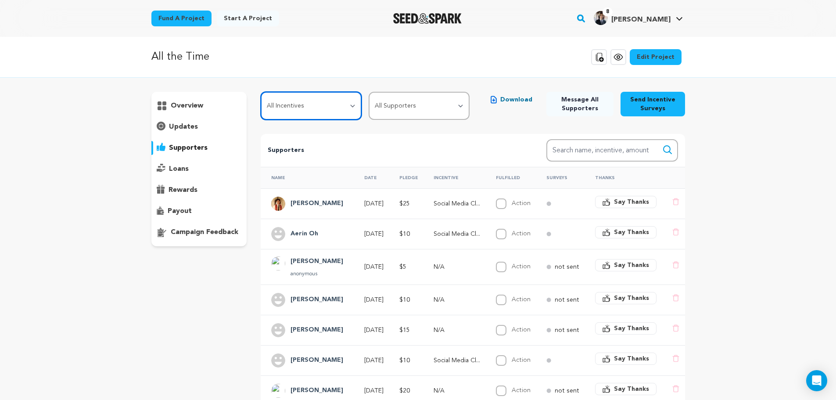
drag, startPoint x: 303, startPoint y: 106, endPoint x: 316, endPoint y: 107, distance: 13.2
click at [303, 106] on select "All Incentives Social Media Close Friends Access + Shoutout Digital Copy of Sho…" at bounding box center [311, 106] width 101 height 28
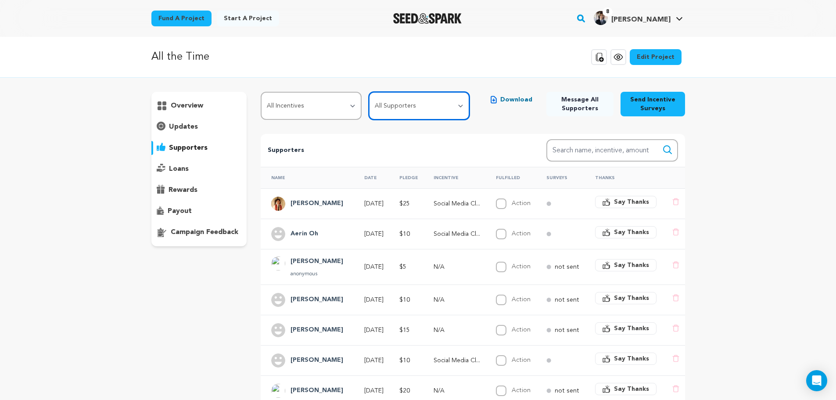
click at [410, 111] on select "All Supporters Survey not sent Survey incomplete Survey complete Incentive not …" at bounding box center [419, 106] width 101 height 28
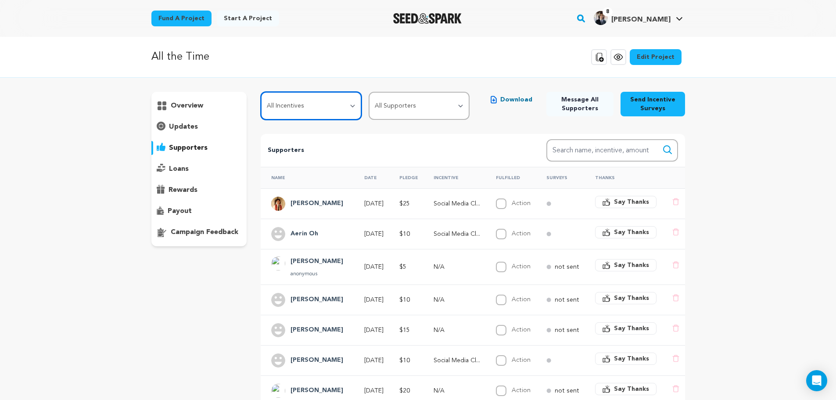
click at [332, 111] on select "All Incentives Social Media Close Friends Access + Shoutout Digital Copy of Sho…" at bounding box center [311, 106] width 101 height 28
click at [440, 153] on p "Supporters" at bounding box center [393, 150] width 250 height 11
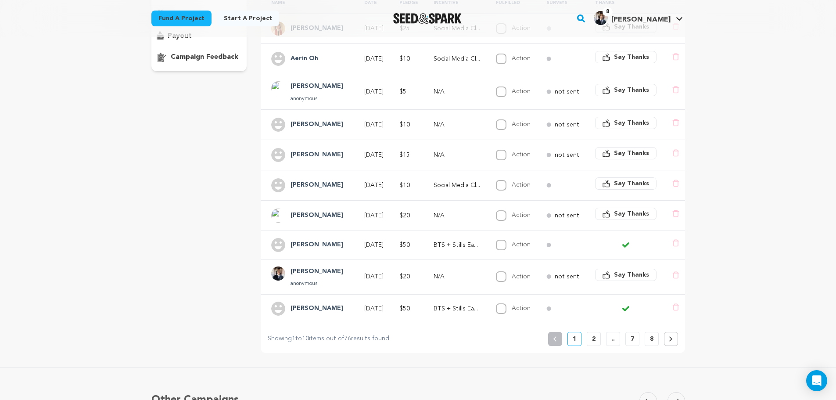
scroll to position [176, 0]
click at [583, 341] on div "Previous 1 2 .. 7 8" at bounding box center [613, 338] width 130 height 14
click at [593, 343] on p "2" at bounding box center [594, 338] width 4 height 9
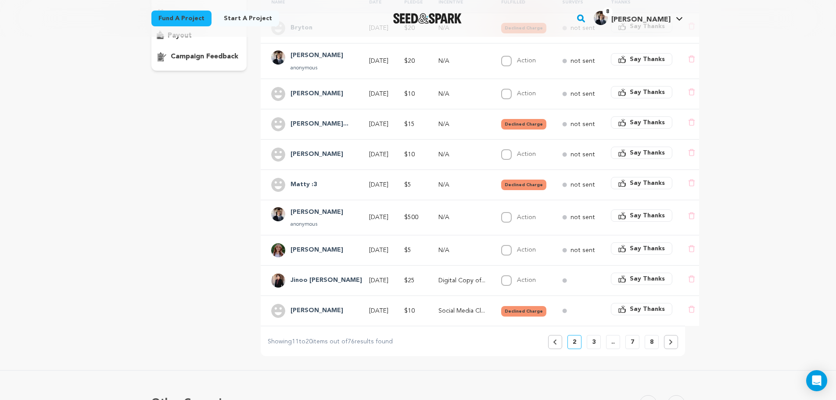
click at [594, 346] on p "3" at bounding box center [594, 341] width 4 height 9
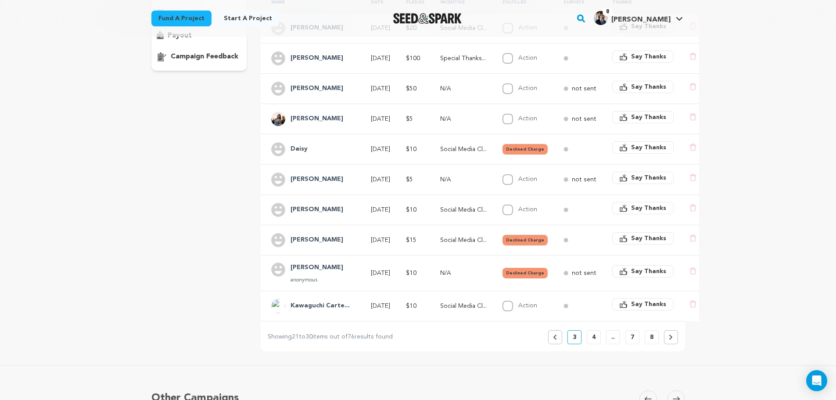
click at [592, 341] on p "4" at bounding box center [594, 337] width 4 height 9
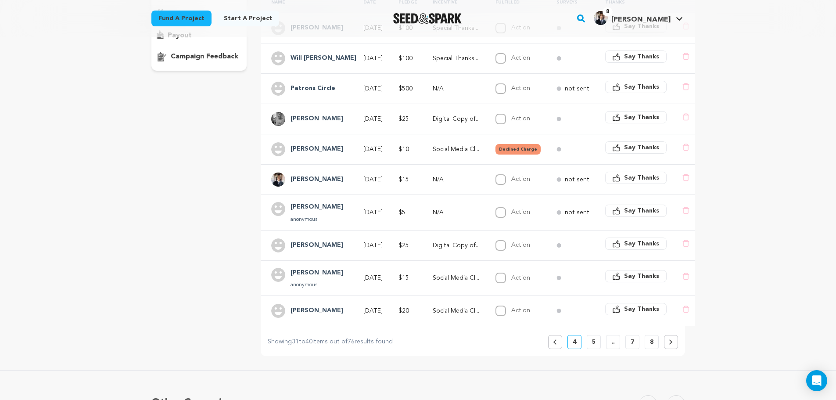
click at [597, 339] on button "5" at bounding box center [594, 342] width 14 height 14
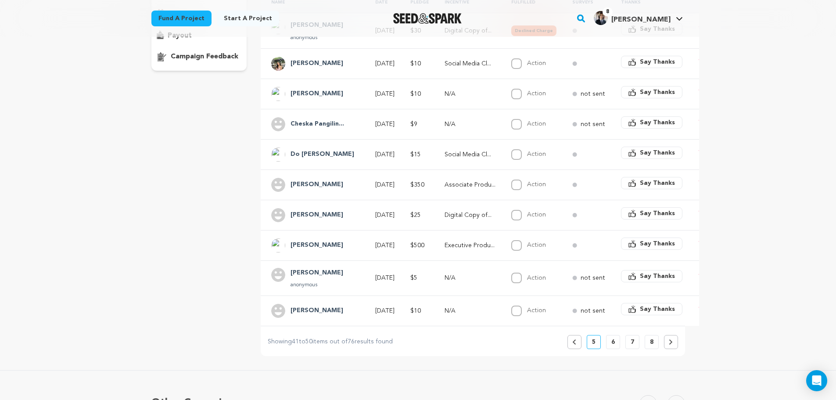
click at [612, 346] on p "6" at bounding box center [613, 341] width 4 height 9
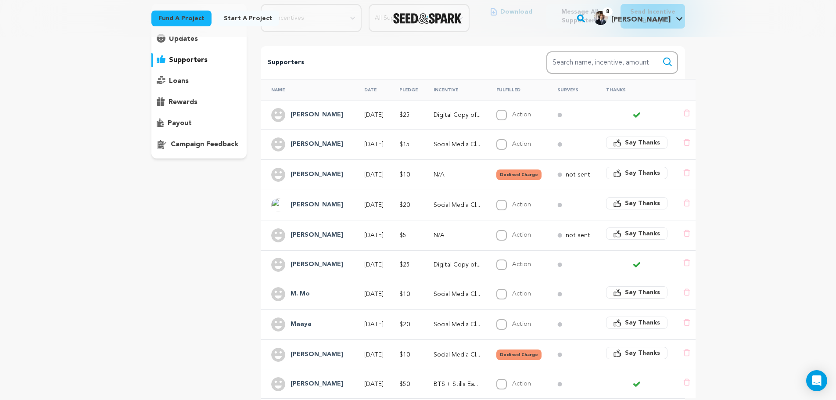
scroll to position [132, 0]
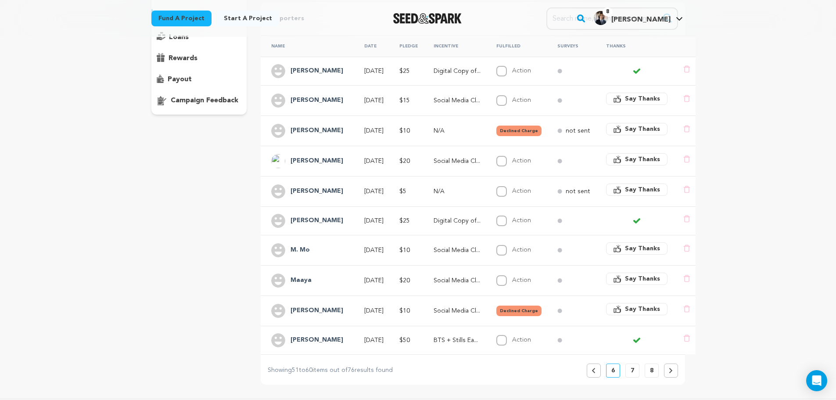
click at [631, 367] on p "7" at bounding box center [633, 370] width 4 height 9
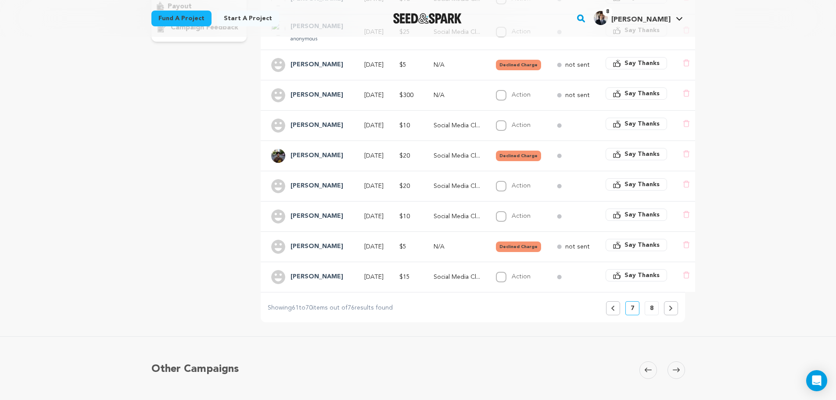
scroll to position [219, 0]
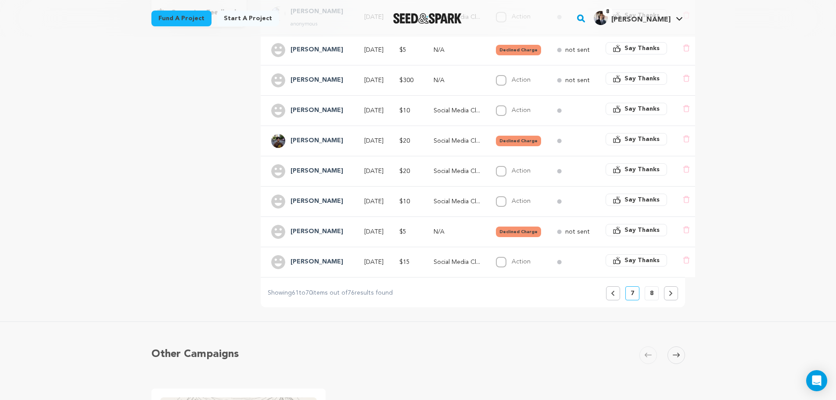
click at [648, 295] on button "8" at bounding box center [652, 293] width 14 height 14
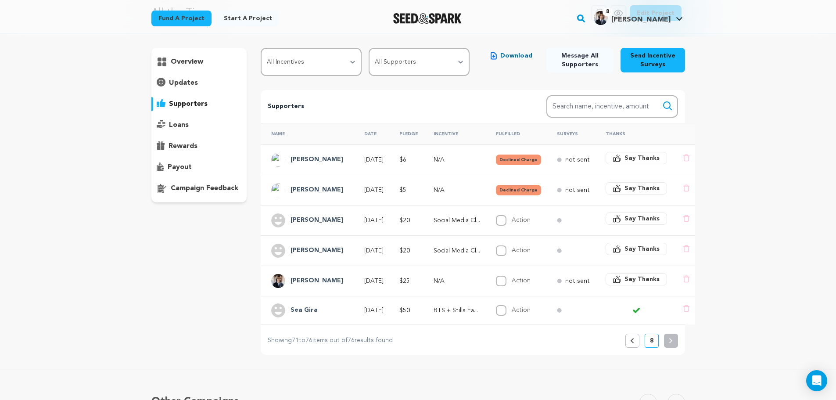
scroll to position [0, 0]
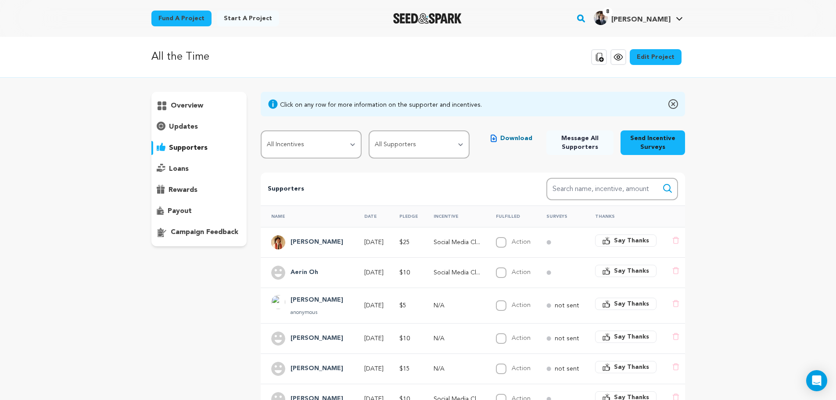
click at [190, 127] on p "updates" at bounding box center [183, 127] width 29 height 11
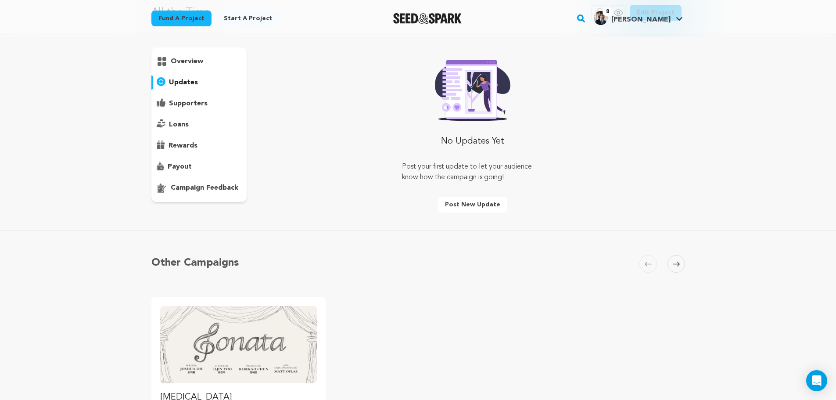
scroll to position [44, 0]
click at [200, 61] on p "overview" at bounding box center [187, 62] width 32 height 11
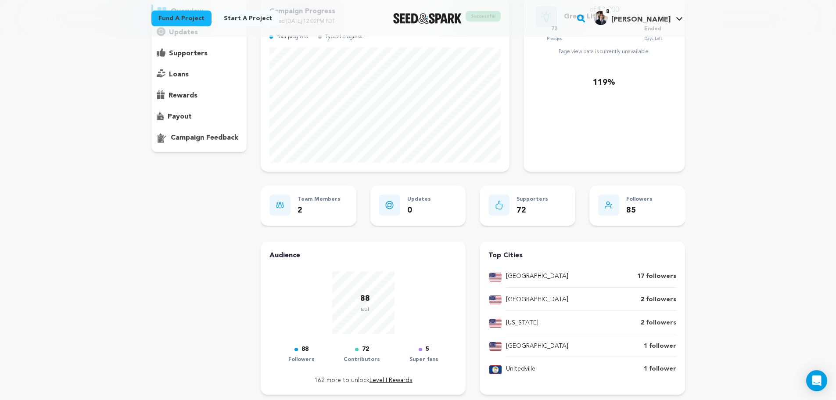
scroll to position [44, 0]
